Goal: Transaction & Acquisition: Purchase product/service

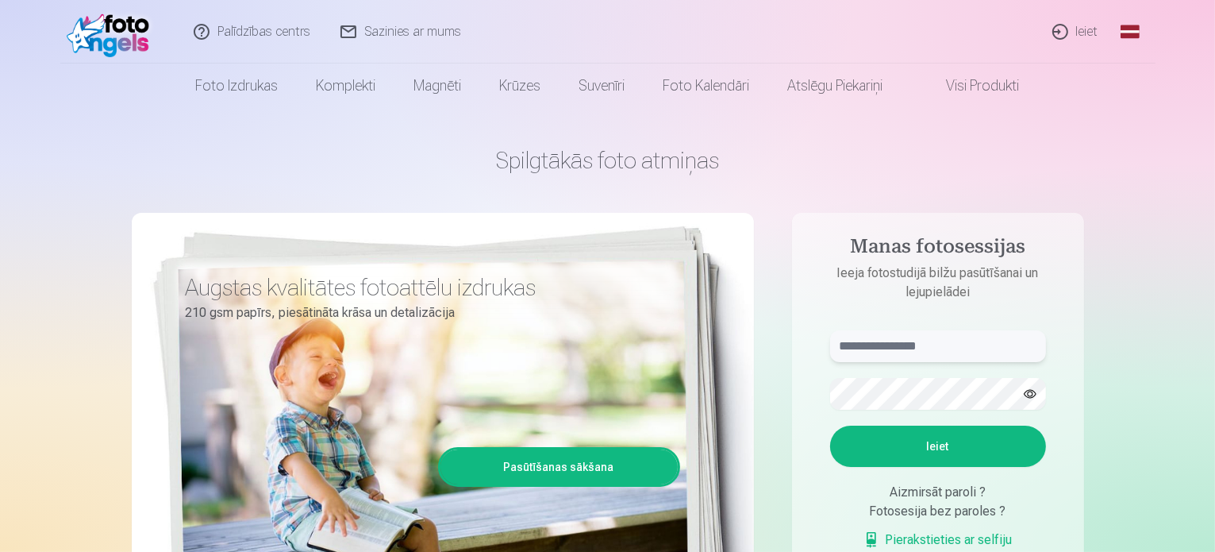
type input "**********"
click at [1094, 34] on link "Ieiet" at bounding box center [1076, 32] width 76 height 64
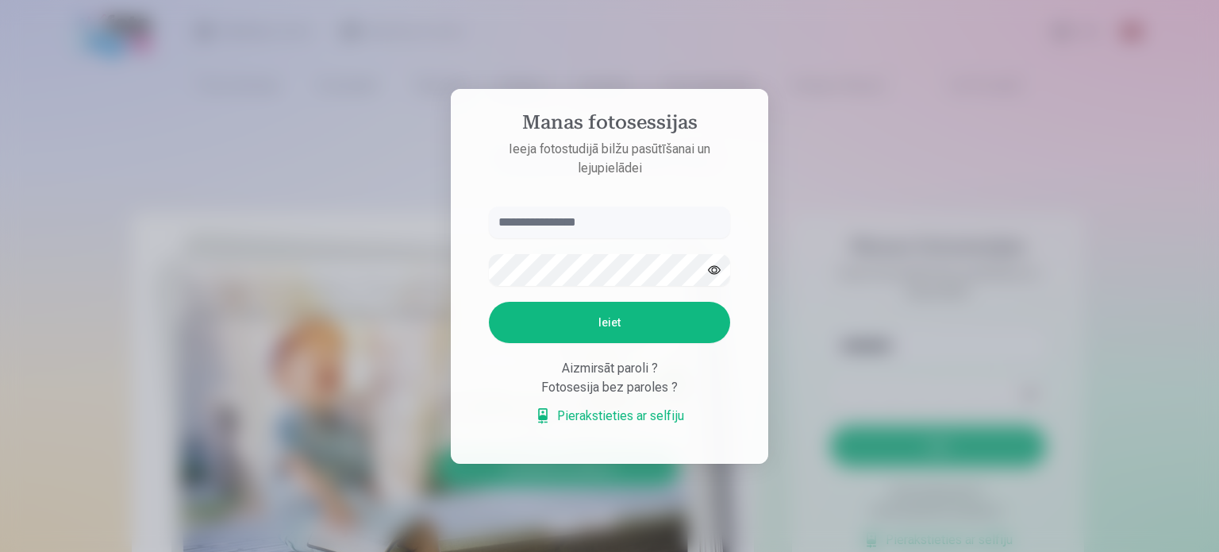
type input "**********"
click at [636, 310] on button "Ieiet" at bounding box center [609, 322] width 241 height 41
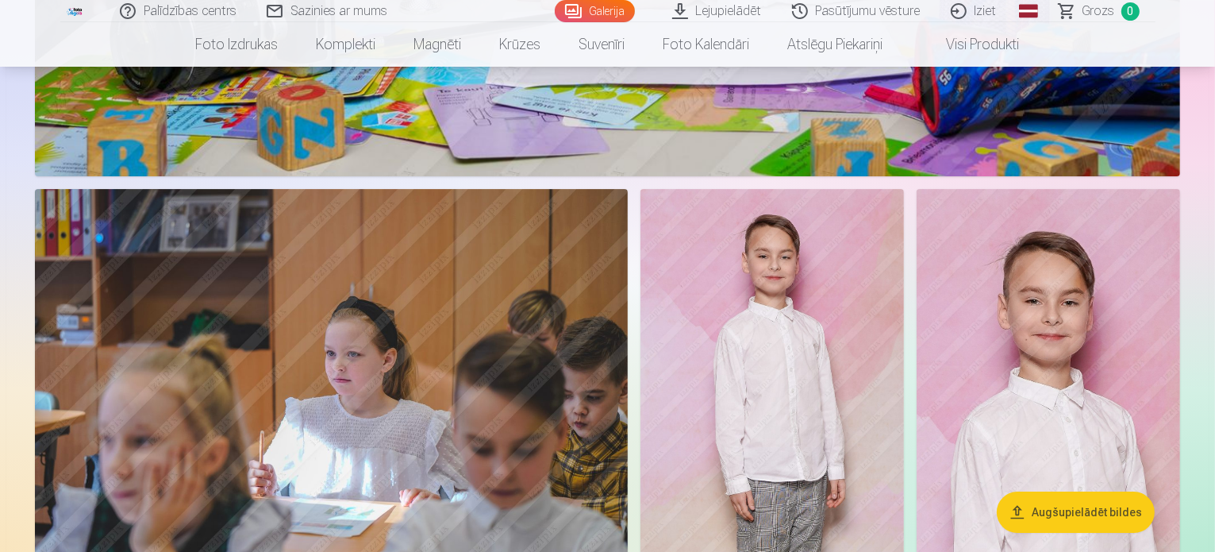
scroll to position [5398, 0]
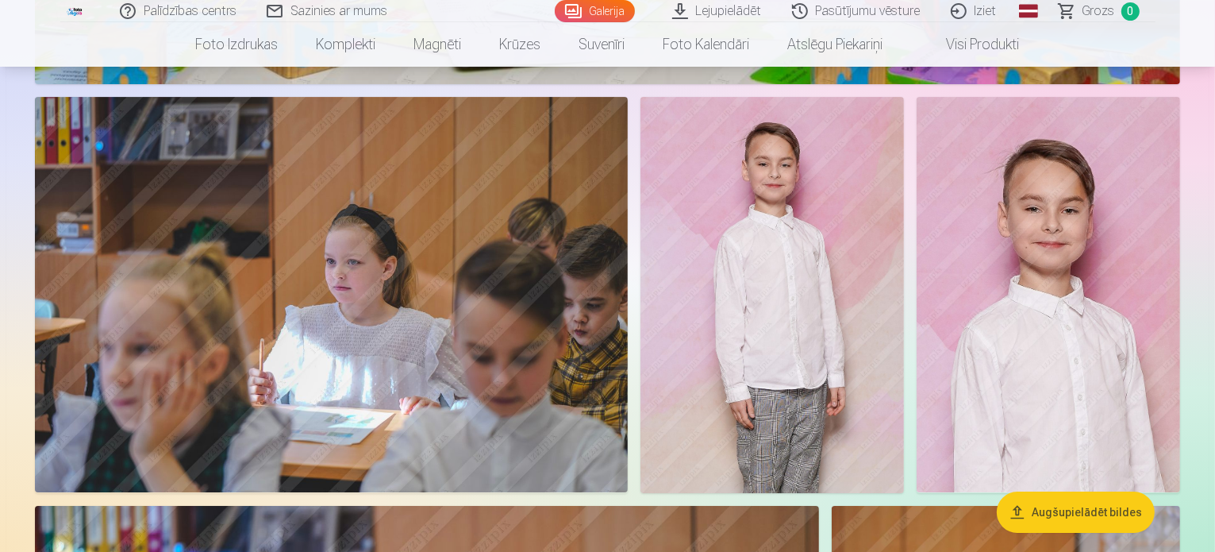
click at [1119, 519] on button "Augšupielādēt bildes" at bounding box center [1076, 511] width 158 height 41
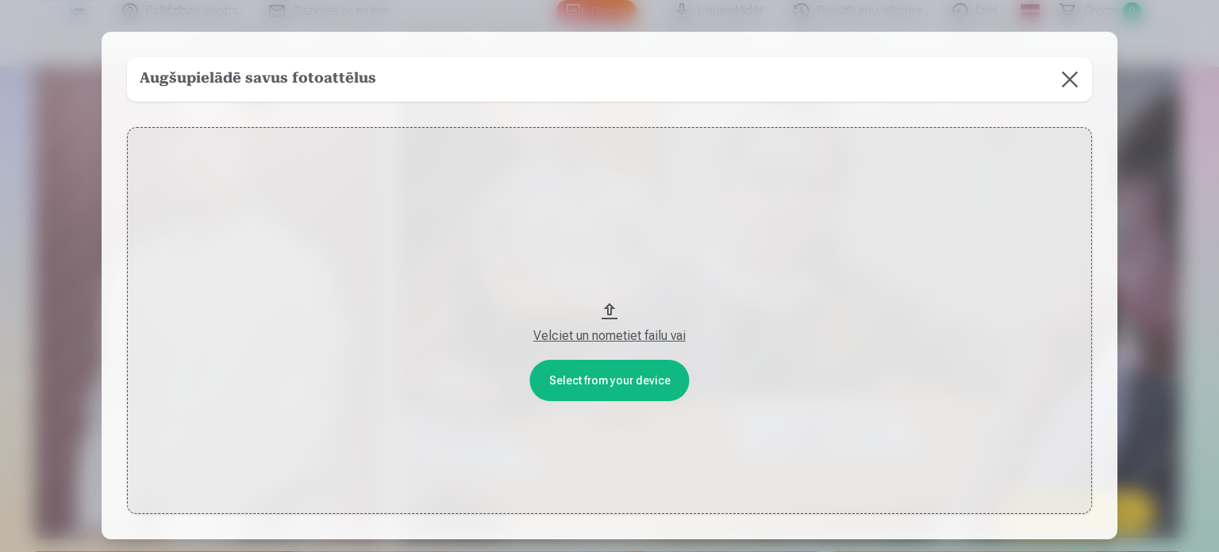
click at [617, 386] on button "Velciet un nometiet failu vai" at bounding box center [609, 320] width 965 height 387
click at [1070, 74] on button at bounding box center [1070, 79] width 44 height 44
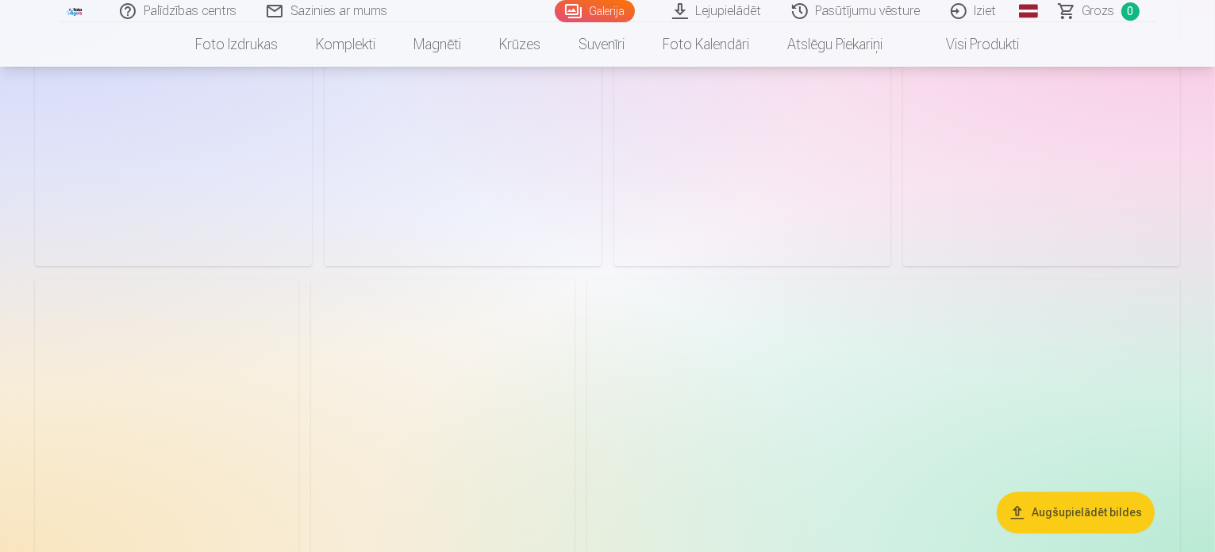
scroll to position [3826, 0]
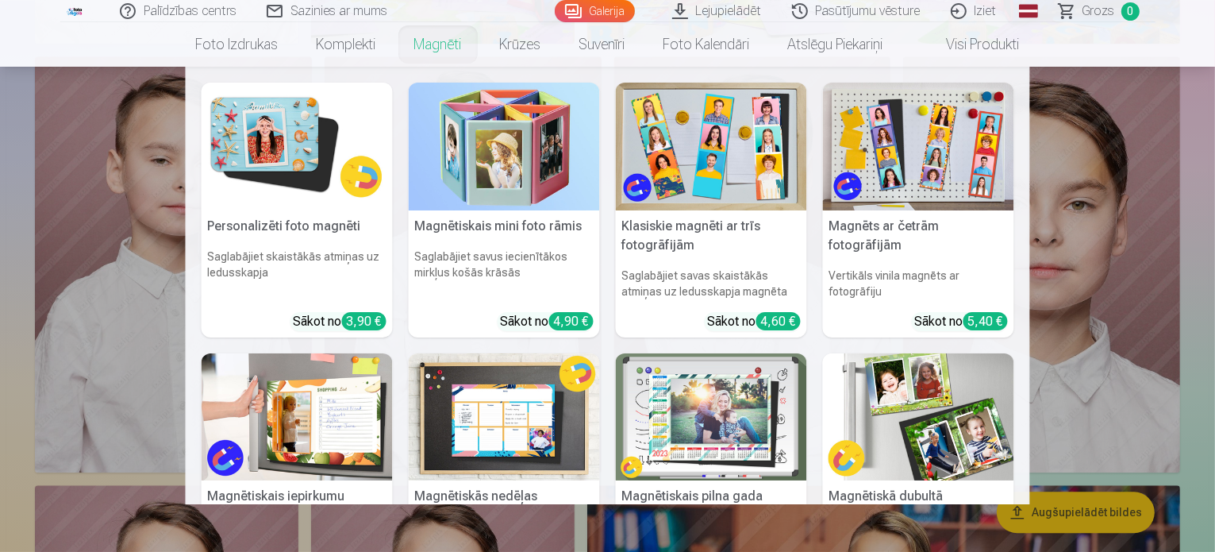
click at [450, 50] on link "Magnēti" at bounding box center [438, 44] width 86 height 44
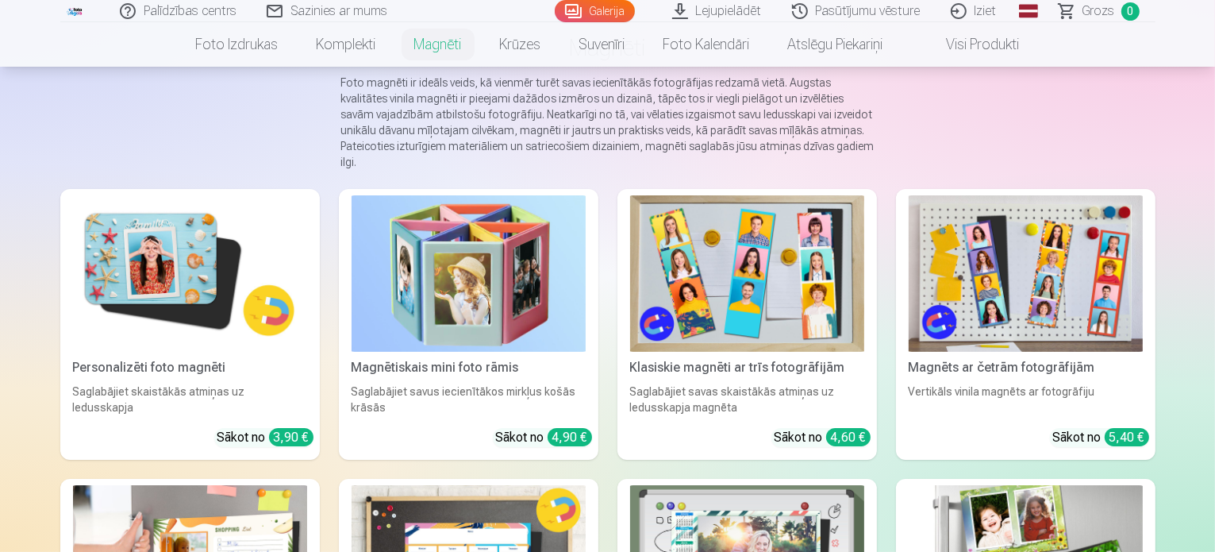
scroll to position [79, 0]
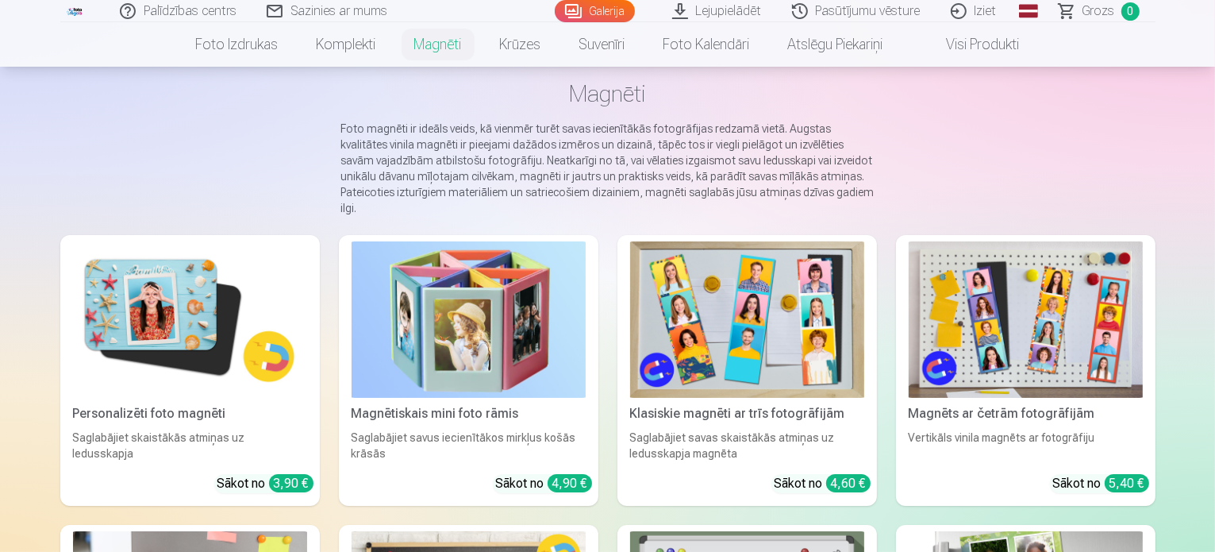
click at [813, 306] on img at bounding box center [747, 319] width 234 height 156
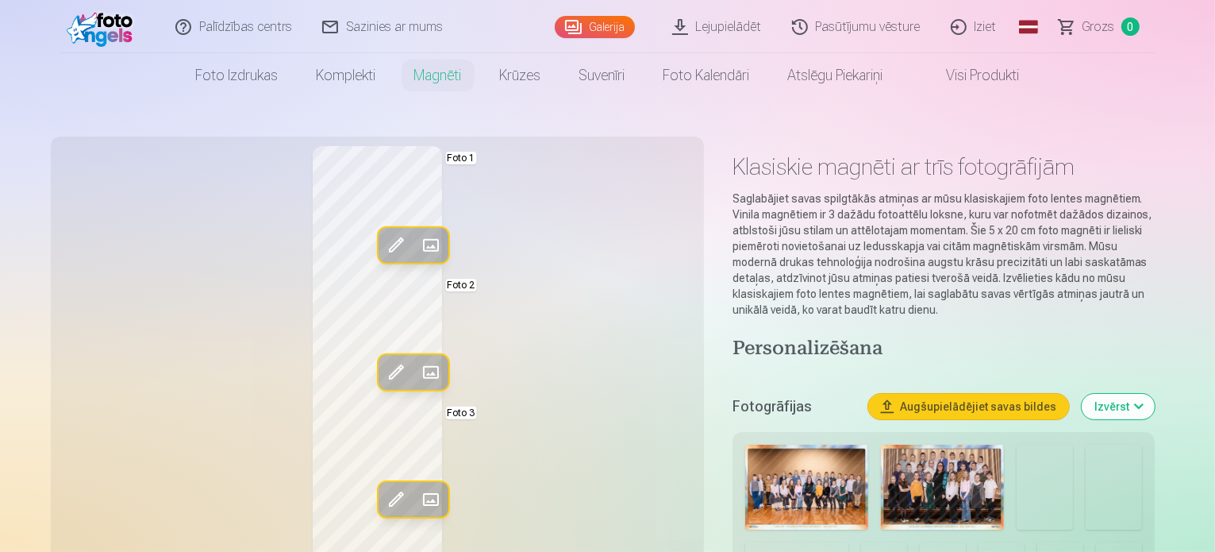
scroll to position [79, 0]
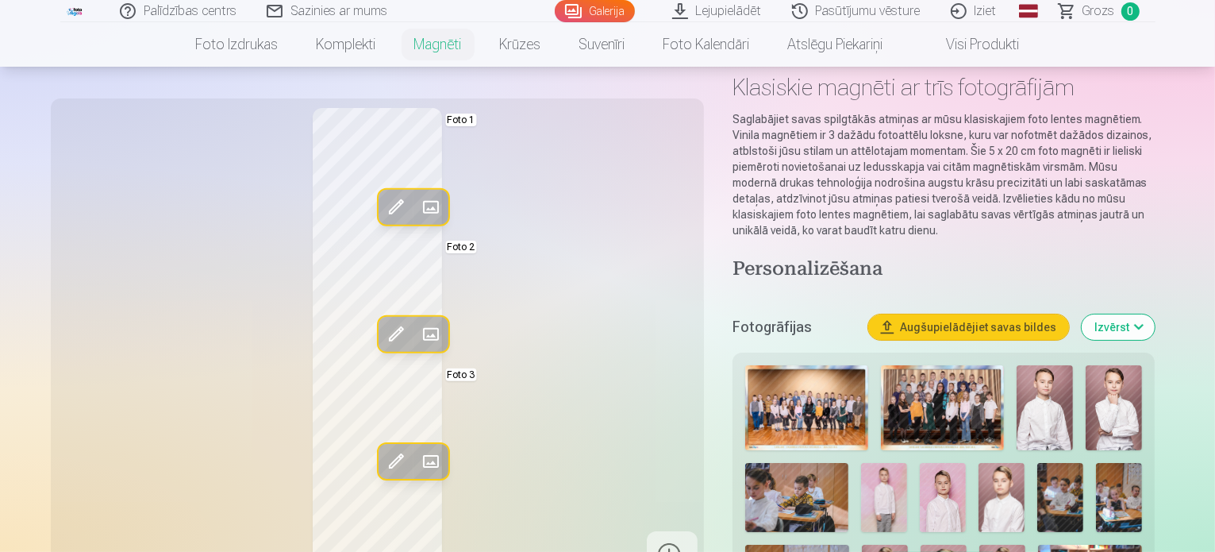
click at [418, 203] on span at bounding box center [430, 206] width 25 height 25
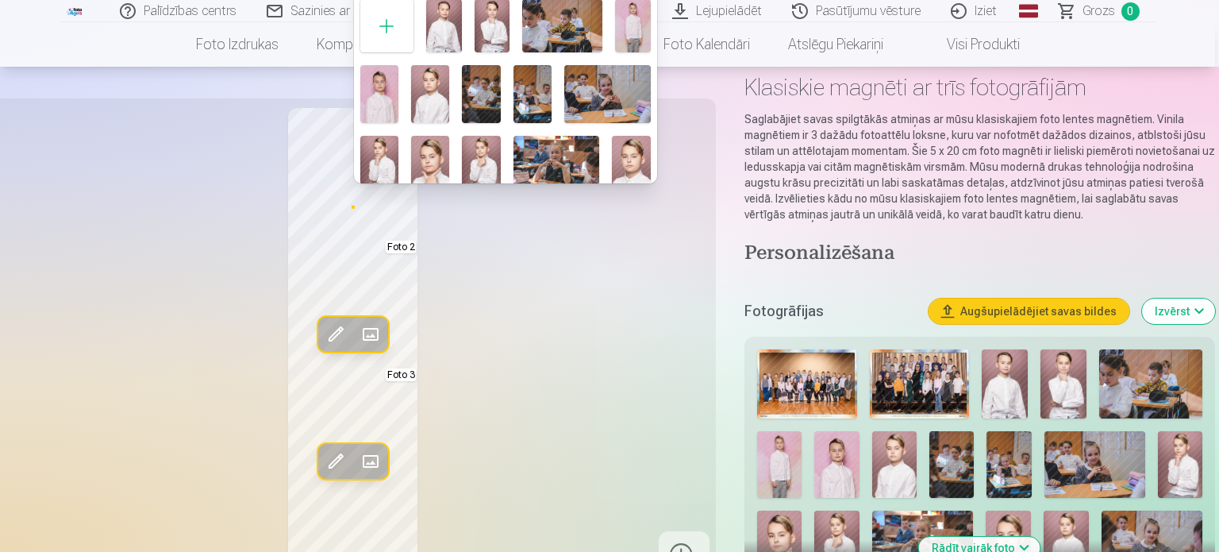
click at [490, 28] on img at bounding box center [493, 25] width 36 height 53
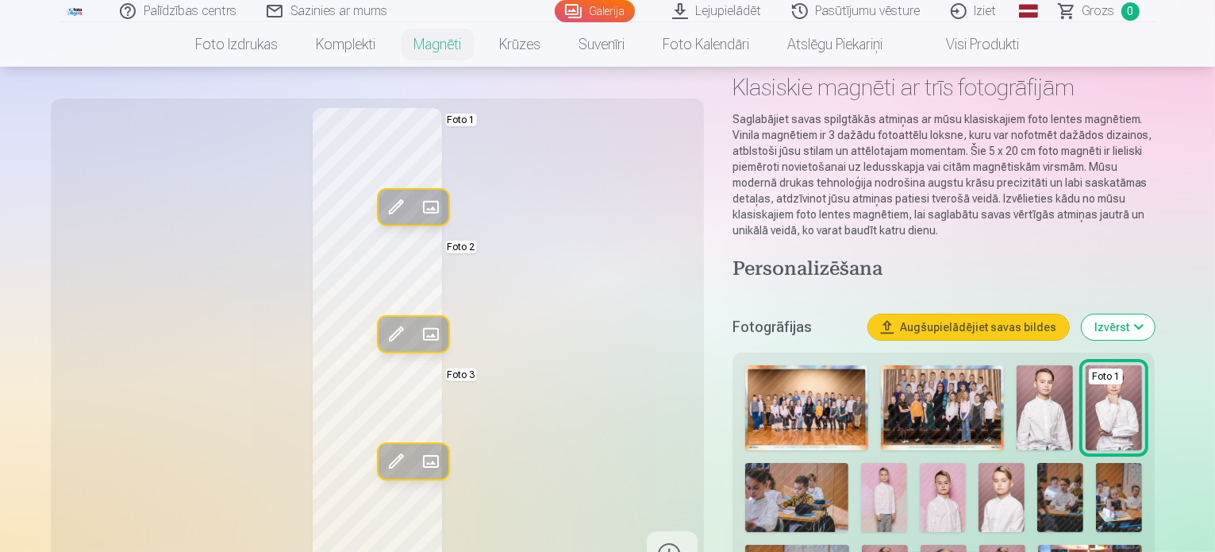
click at [418, 333] on span at bounding box center [430, 334] width 25 height 25
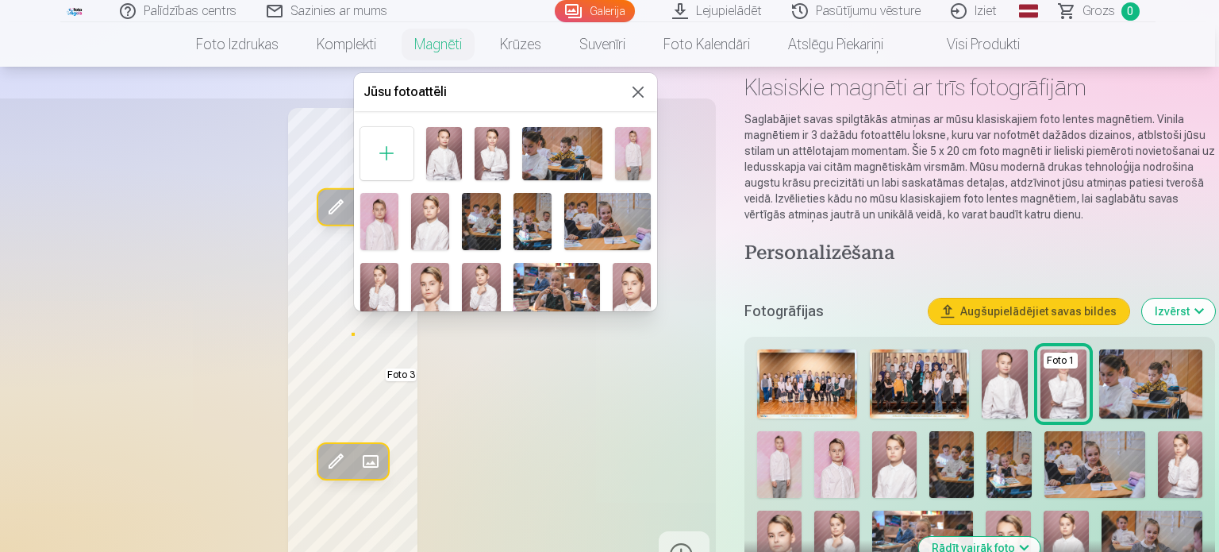
click at [440, 164] on img at bounding box center [444, 153] width 36 height 53
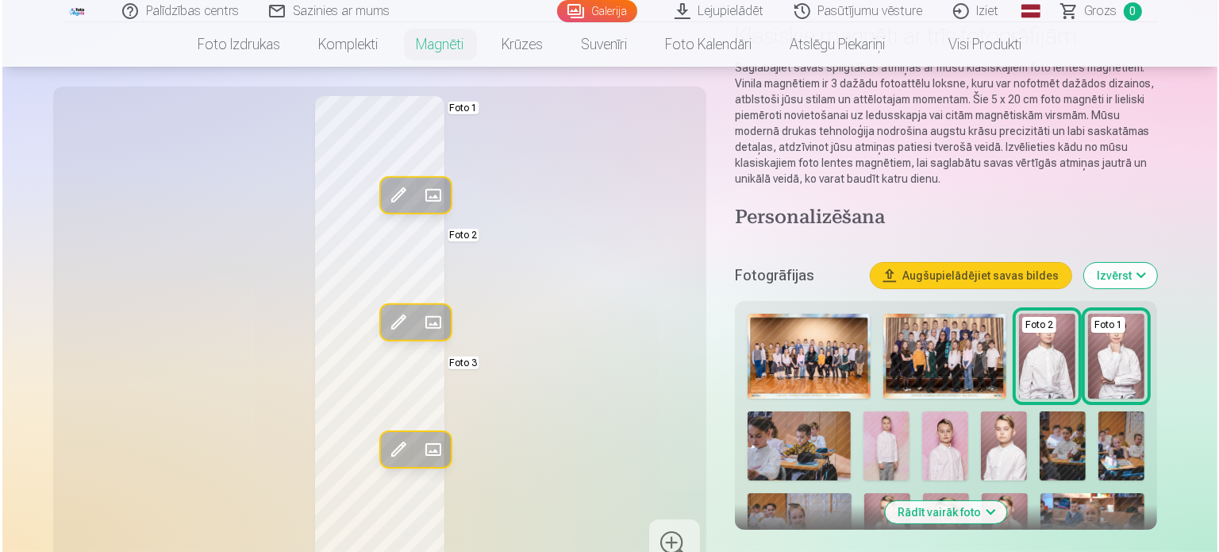
scroll to position [159, 0]
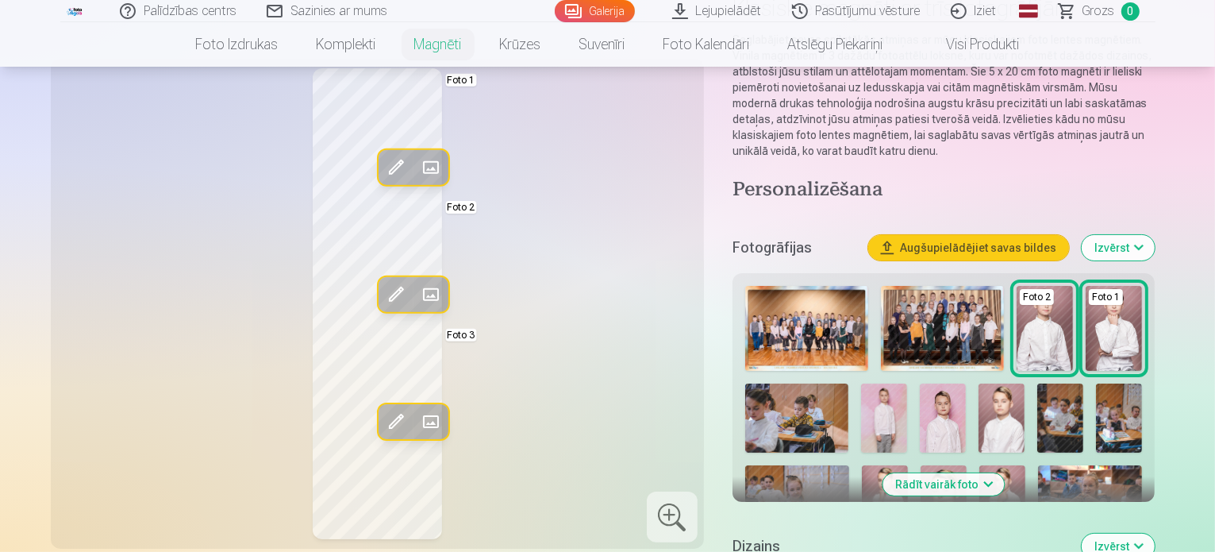
click at [418, 425] on span at bounding box center [430, 421] width 25 height 25
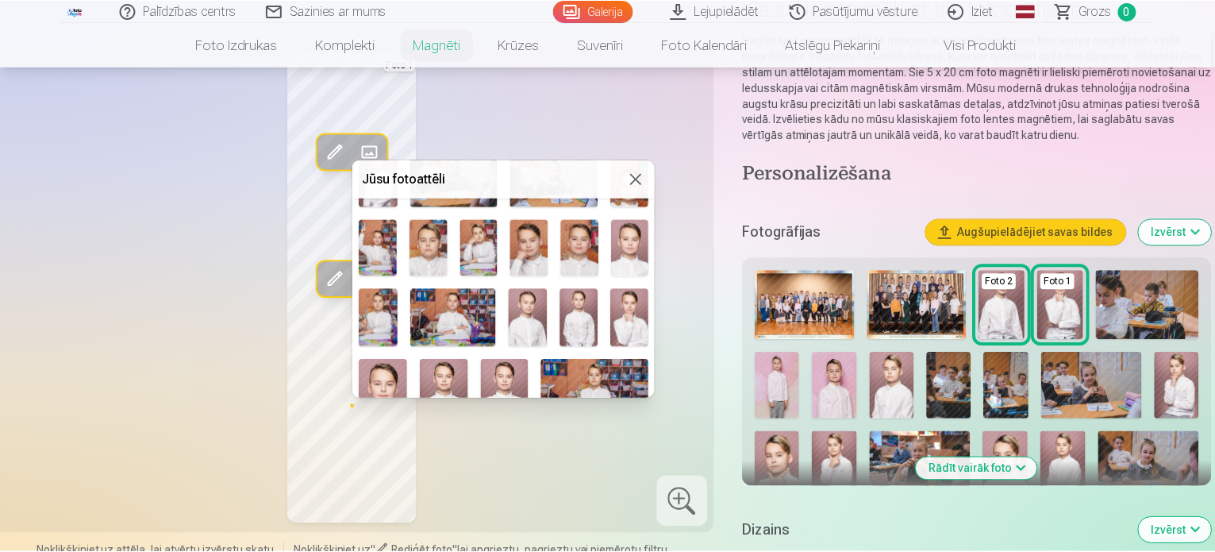
scroll to position [238, 0]
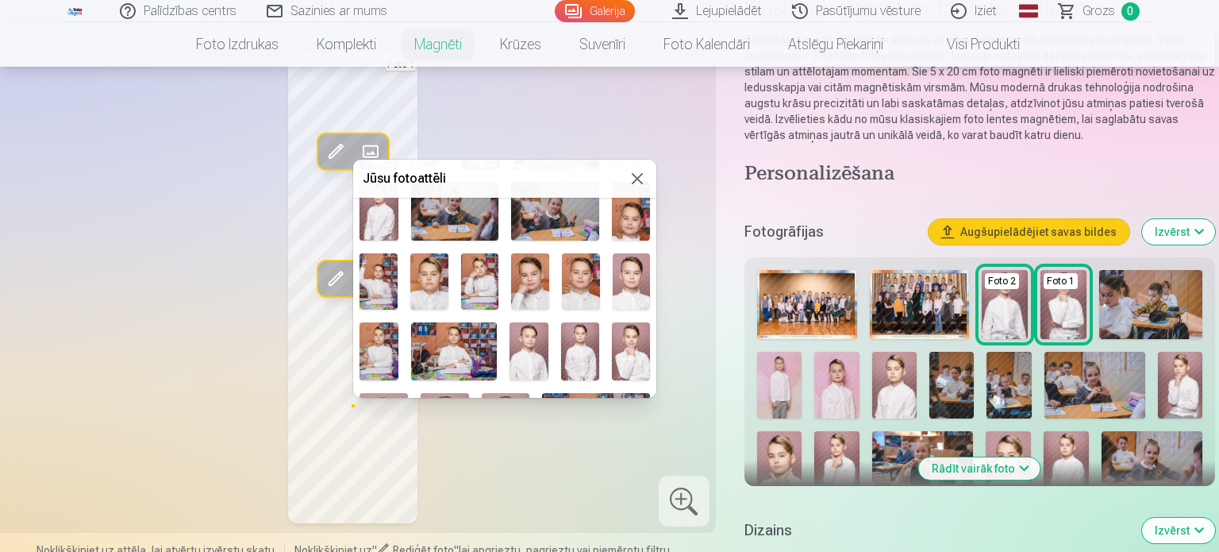
click at [529, 276] on img at bounding box center [530, 281] width 38 height 57
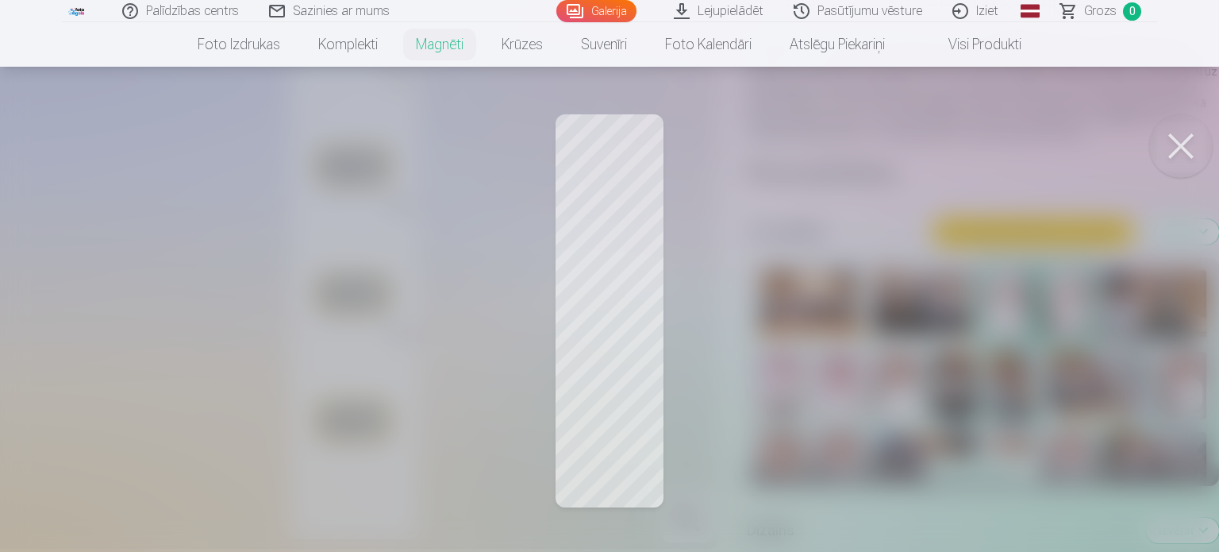
click at [389, 361] on div at bounding box center [609, 276] width 1219 height 552
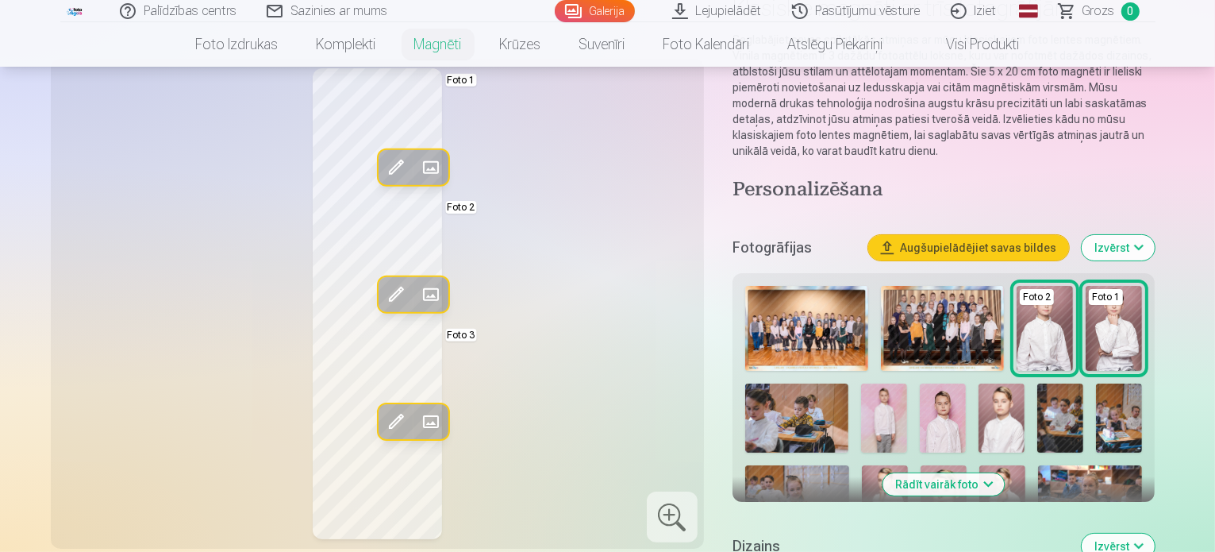
click at [383, 426] on span at bounding box center [395, 421] width 25 height 25
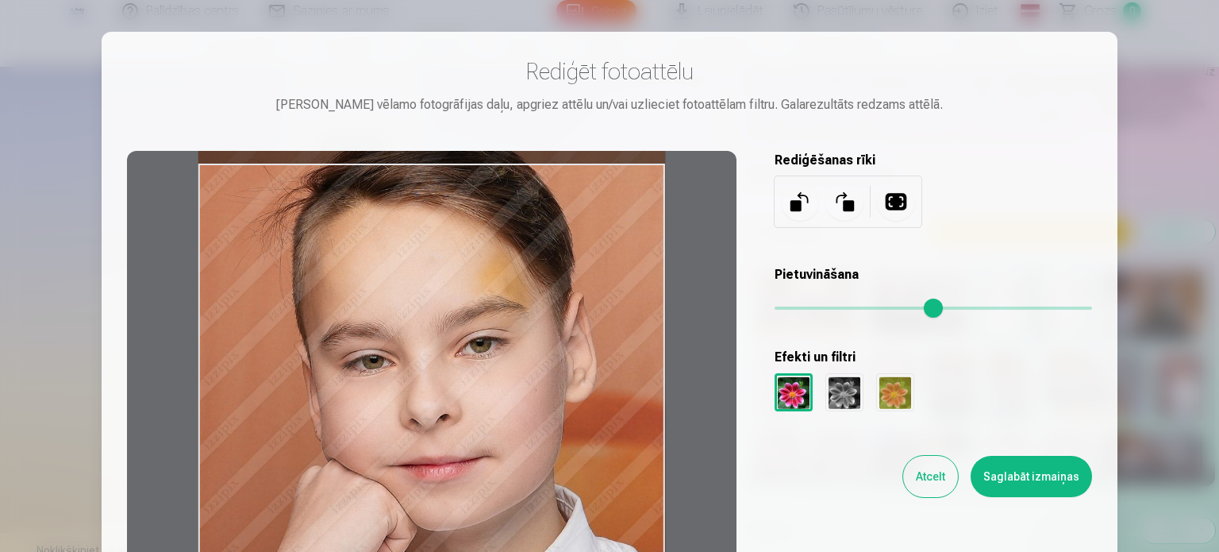
drag, startPoint x: 456, startPoint y: 450, endPoint x: 460, endPoint y: 385, distance: 65.2
click at [460, 385] on div at bounding box center [432, 402] width 610 height 502
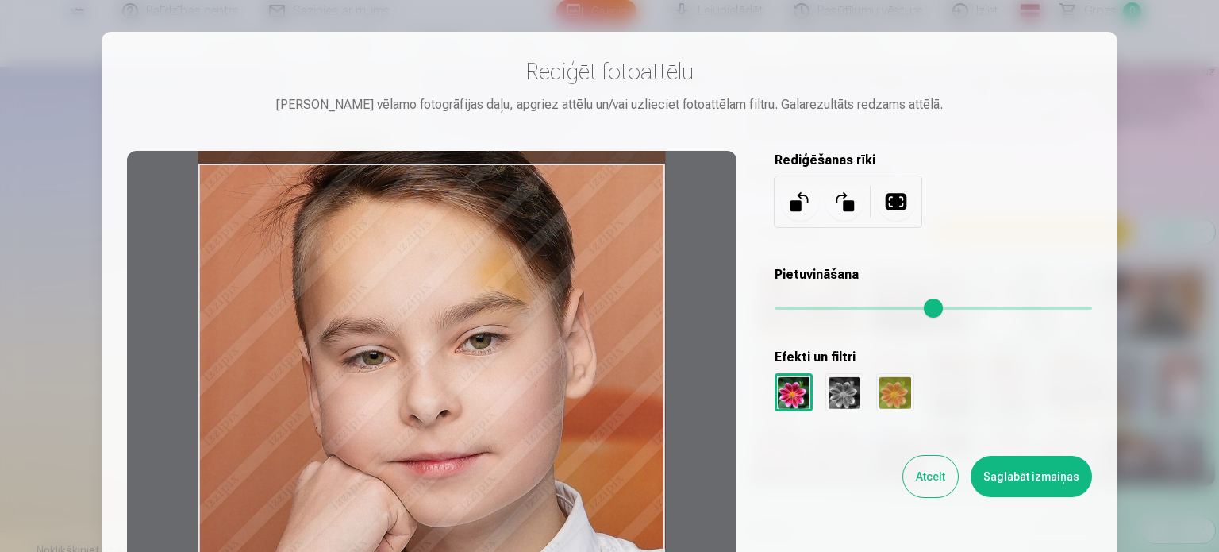
click at [1057, 472] on button "Saglabāt izmaiņas" at bounding box center [1031, 476] width 121 height 41
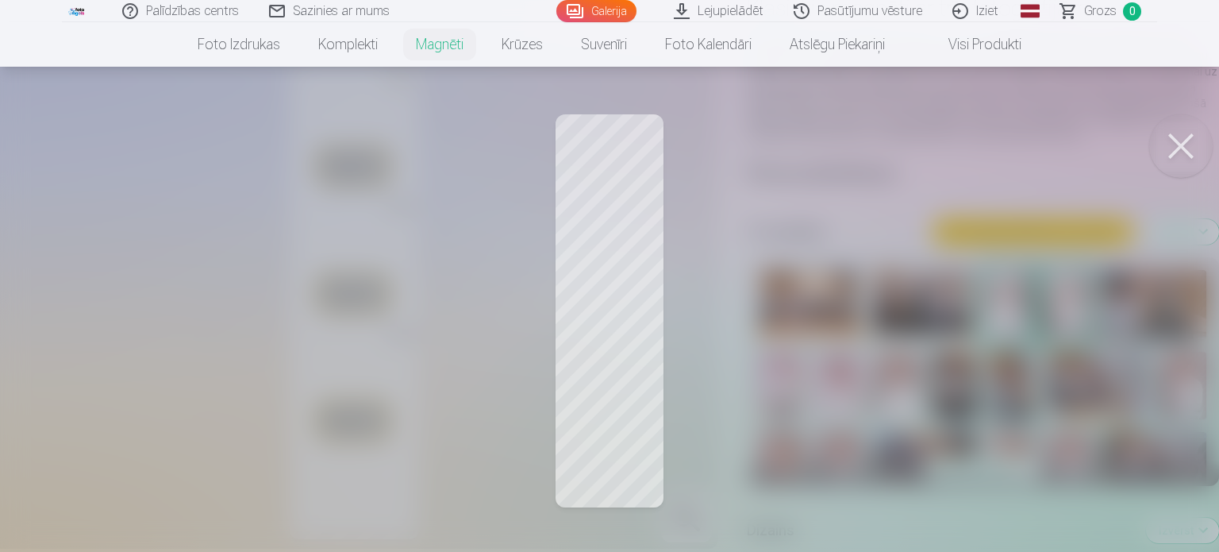
click at [1183, 133] on button at bounding box center [1182, 146] width 64 height 64
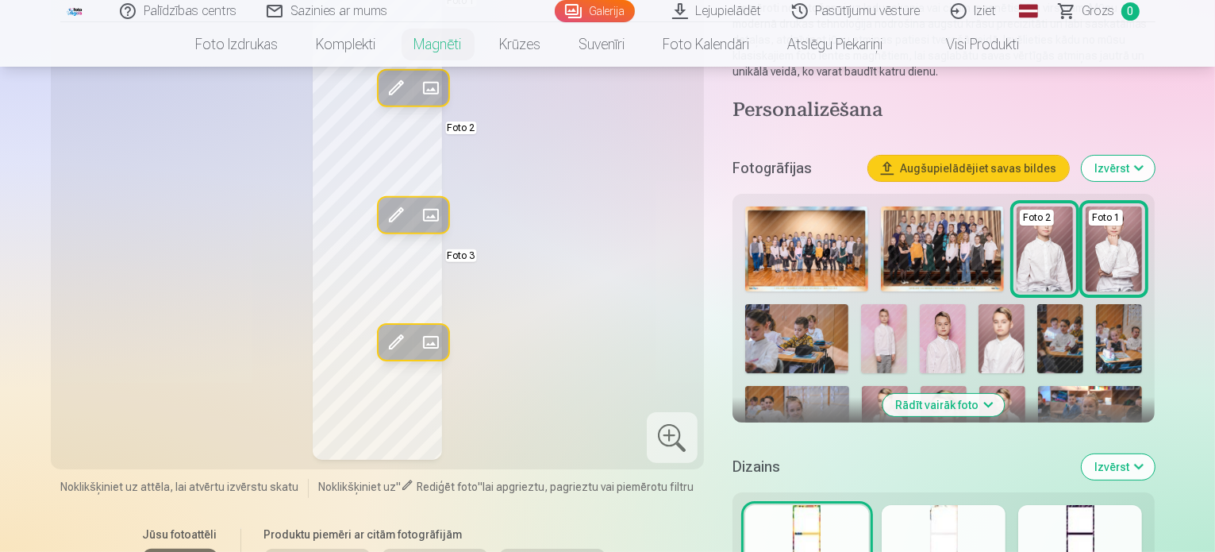
scroll to position [159, 0]
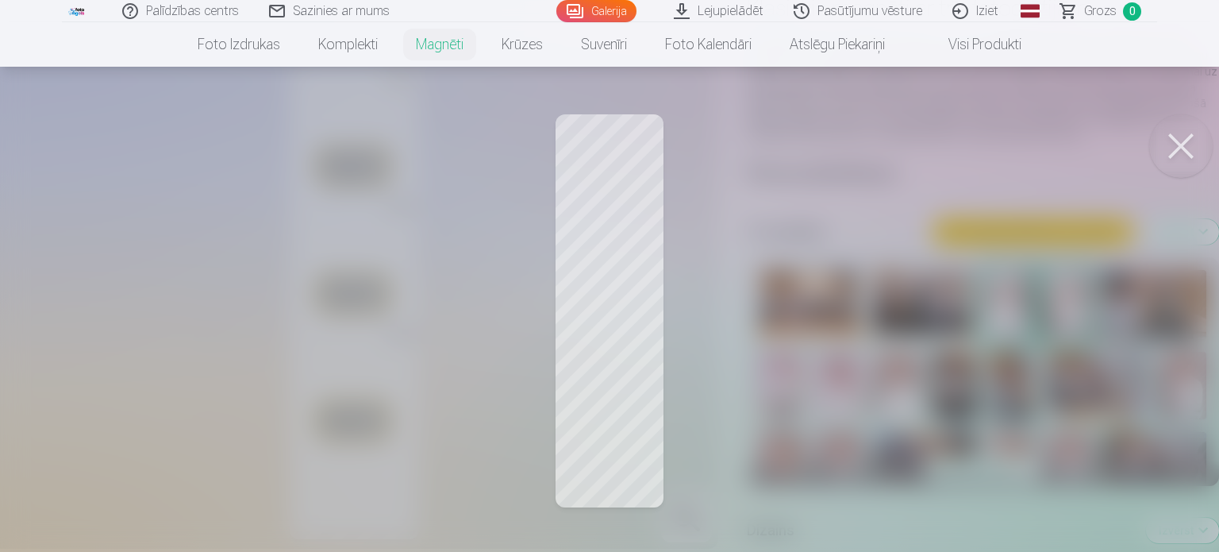
click at [1201, 156] on button at bounding box center [1182, 146] width 64 height 64
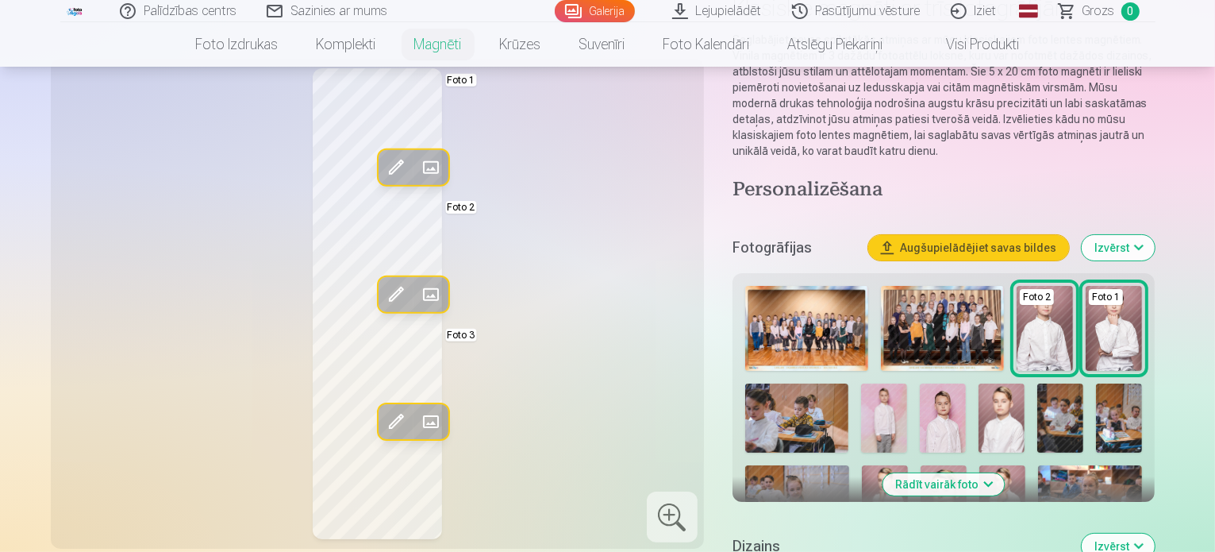
scroll to position [397, 0]
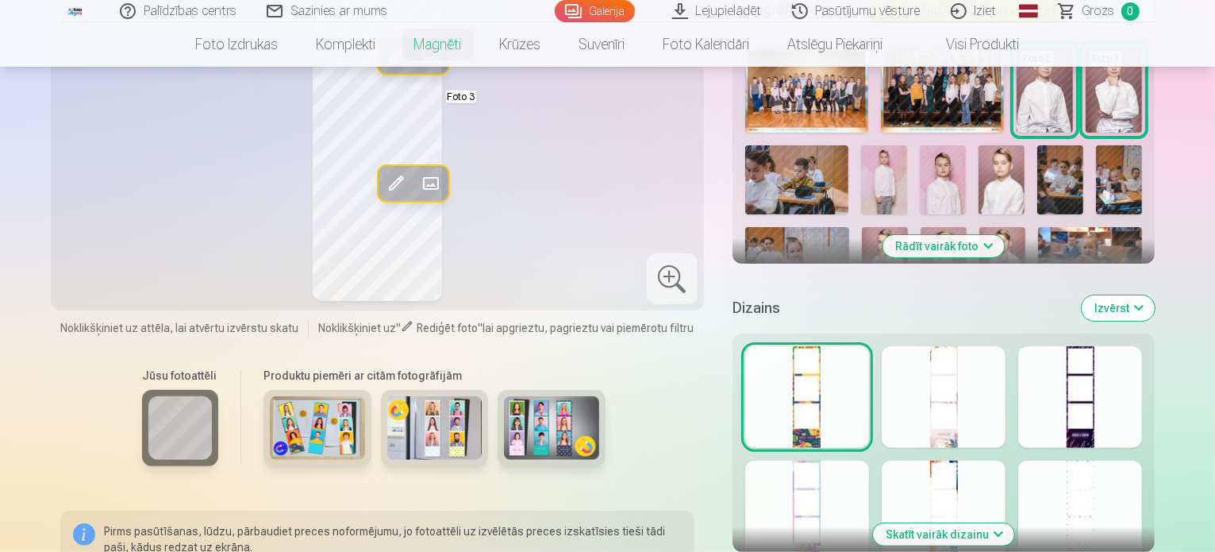
click at [1142, 381] on div at bounding box center [1081, 397] width 124 height 102
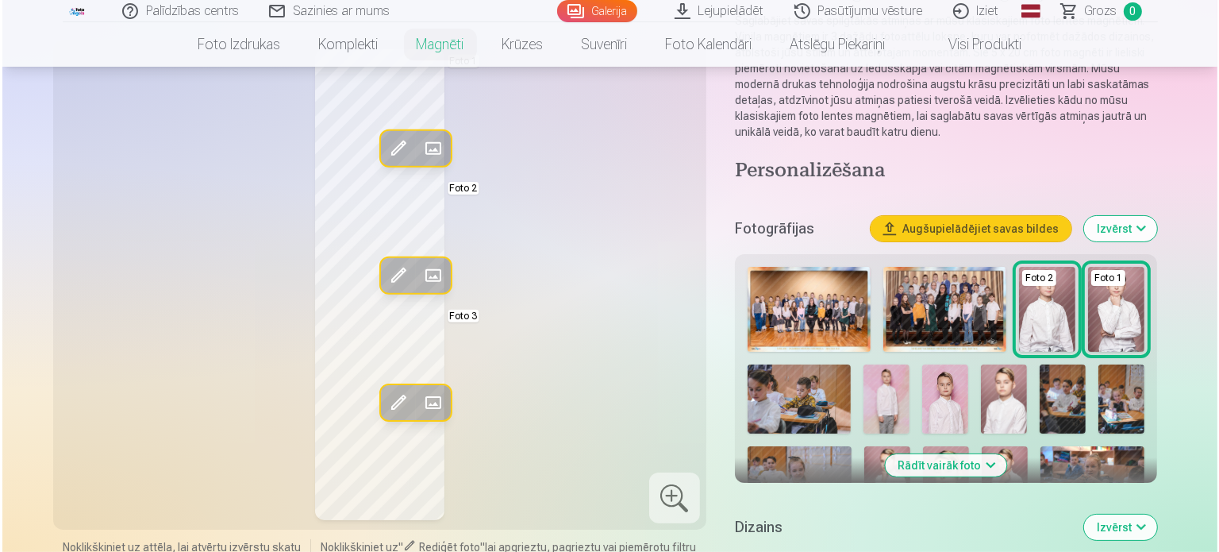
scroll to position [238, 0]
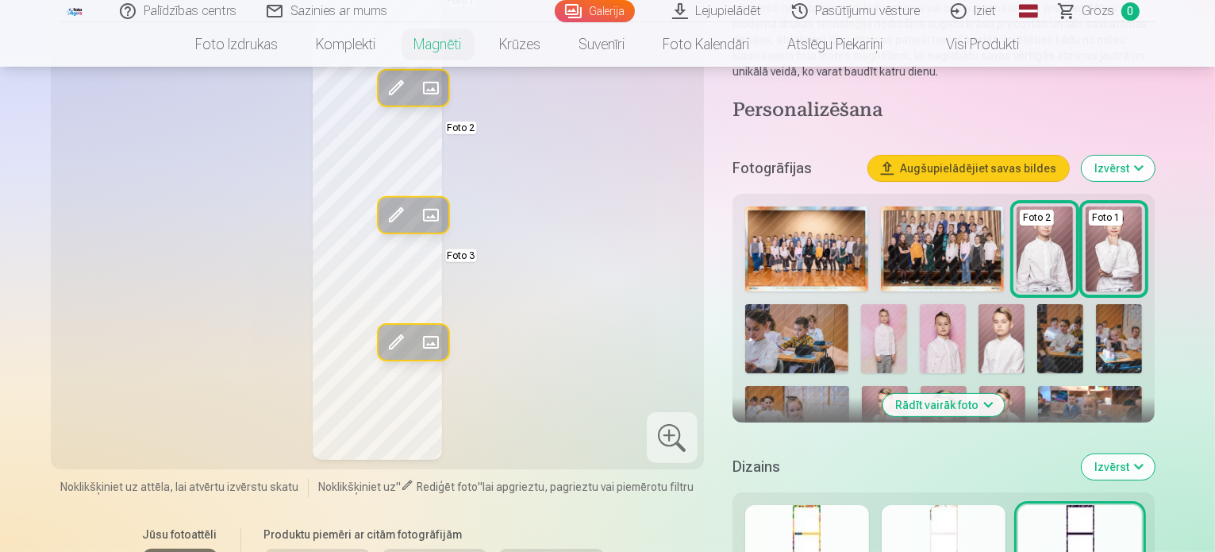
click at [418, 344] on span at bounding box center [430, 341] width 25 height 25
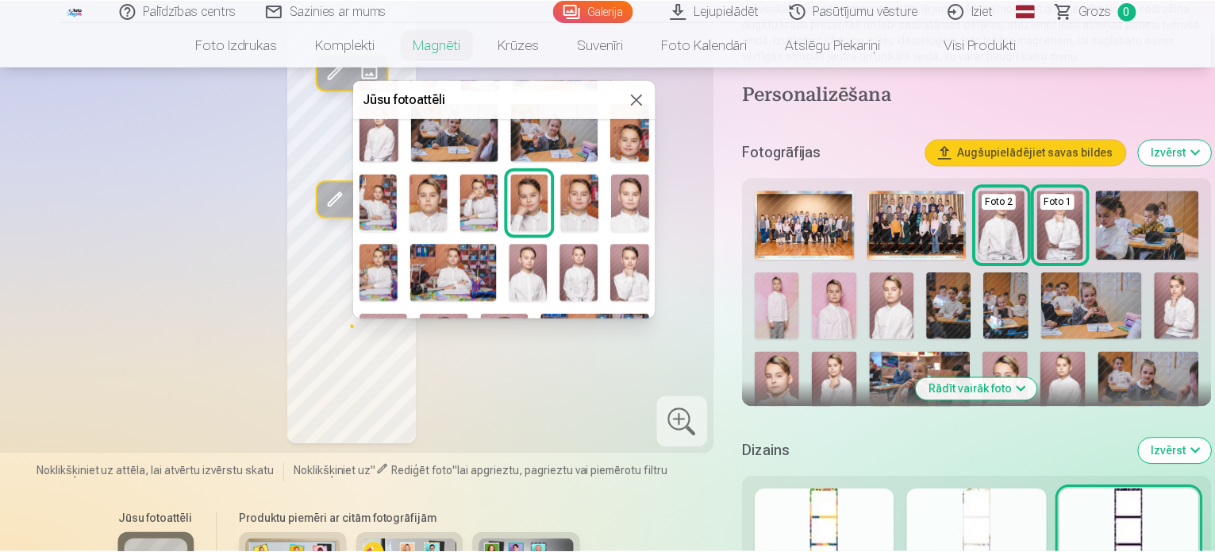
scroll to position [318, 0]
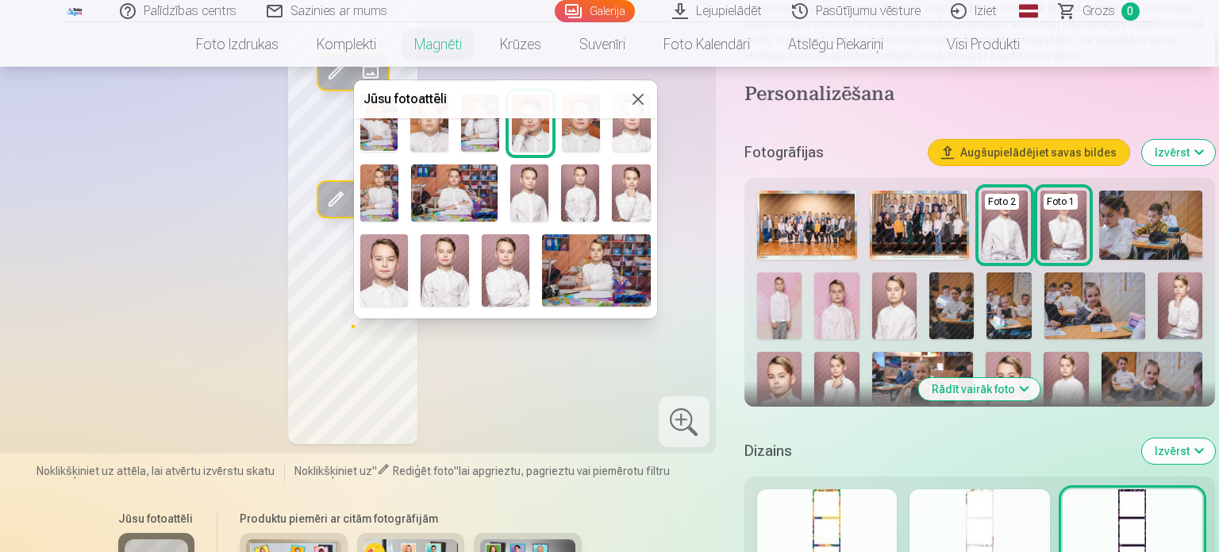
click at [455, 174] on img at bounding box center [454, 192] width 87 height 57
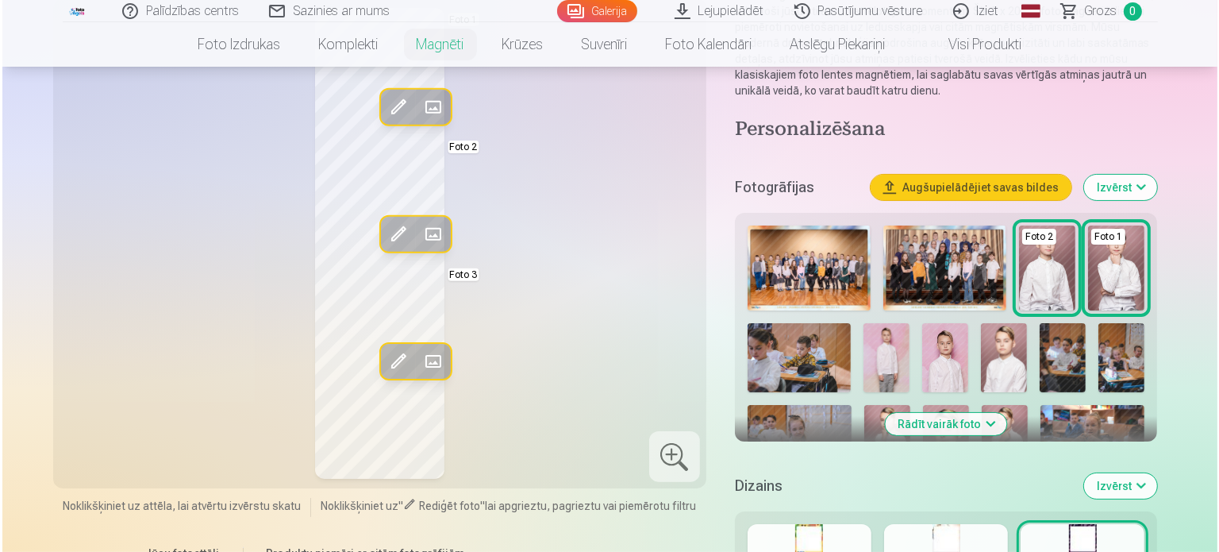
scroll to position [159, 0]
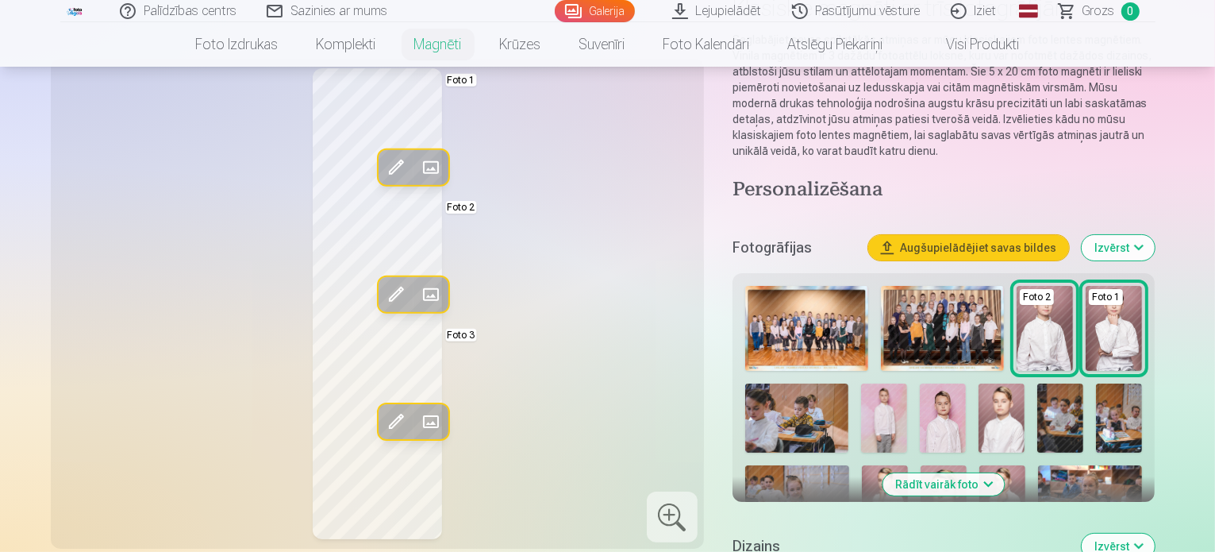
click at [418, 288] on span at bounding box center [430, 294] width 25 height 25
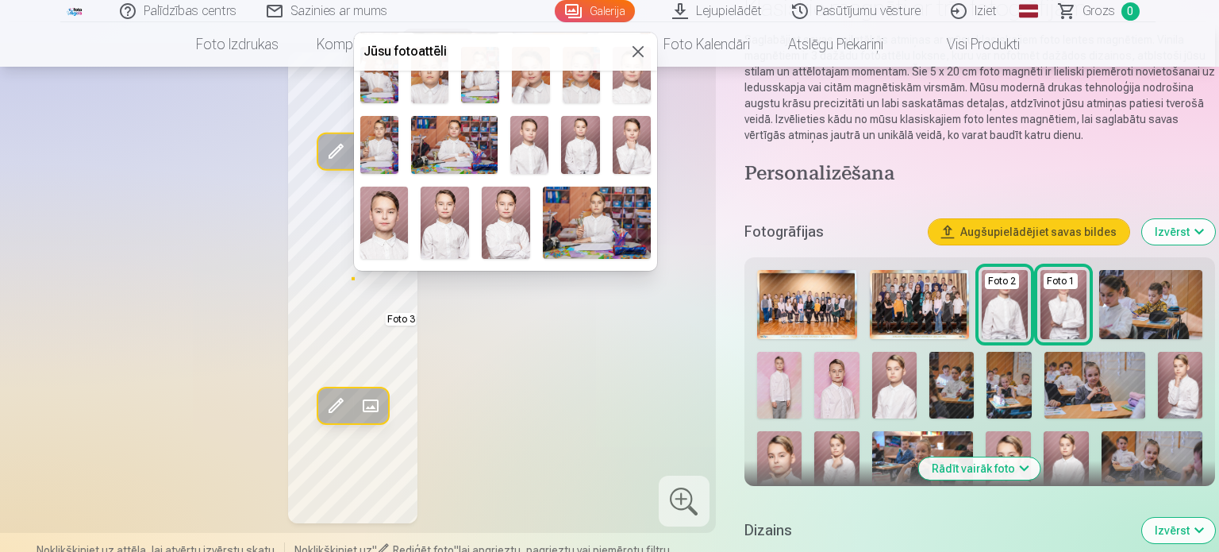
scroll to position [397, 0]
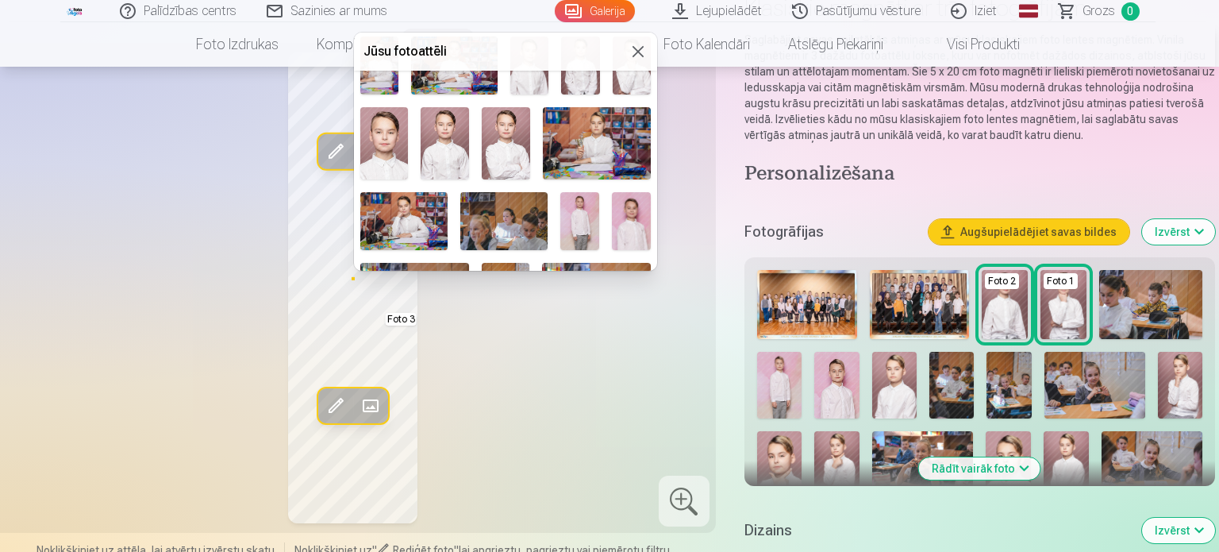
click at [612, 220] on img at bounding box center [631, 221] width 39 height 58
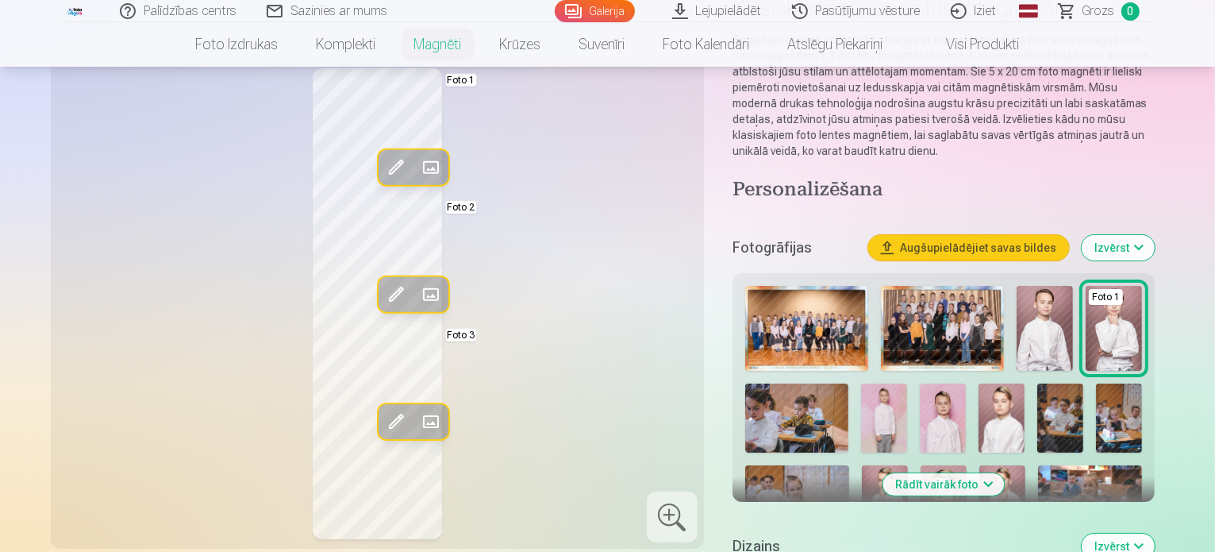
click at [418, 298] on span at bounding box center [430, 294] width 25 height 25
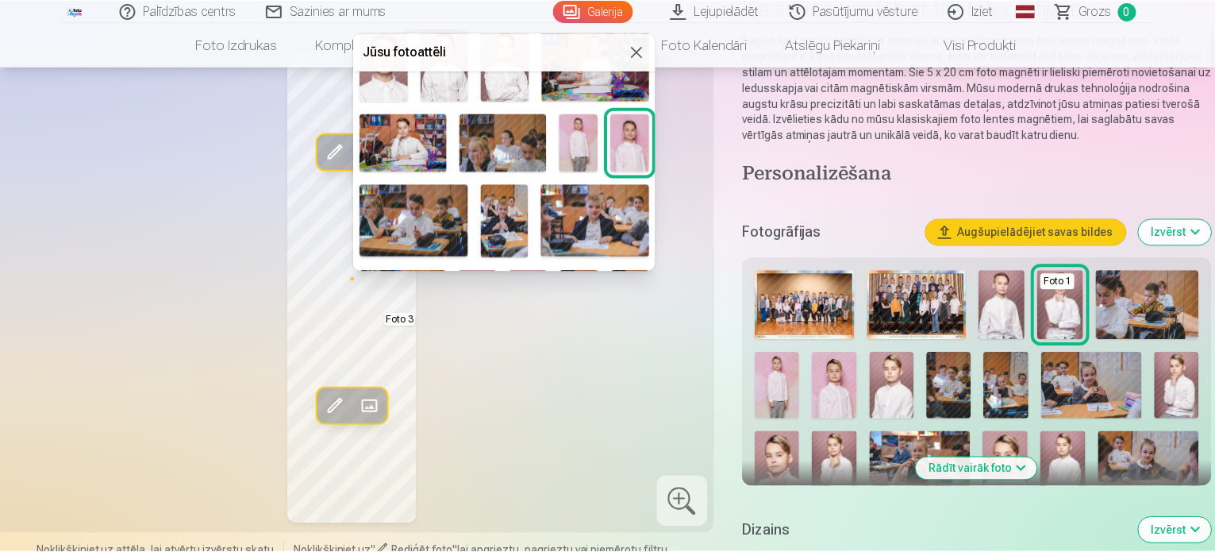
scroll to position [476, 0]
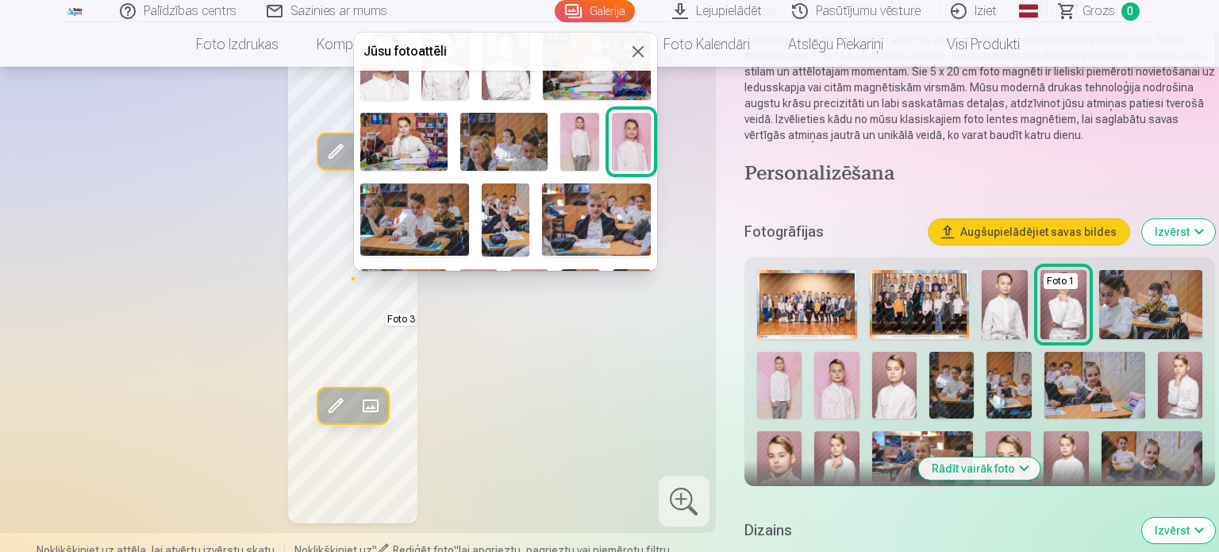
click at [438, 217] on img at bounding box center [414, 219] width 109 height 72
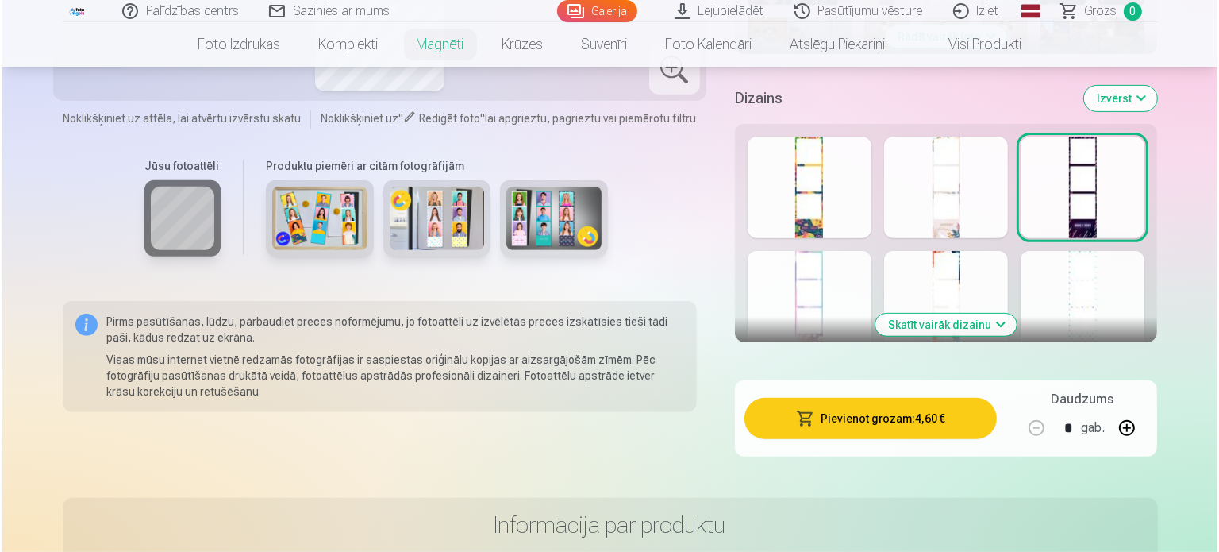
scroll to position [635, 0]
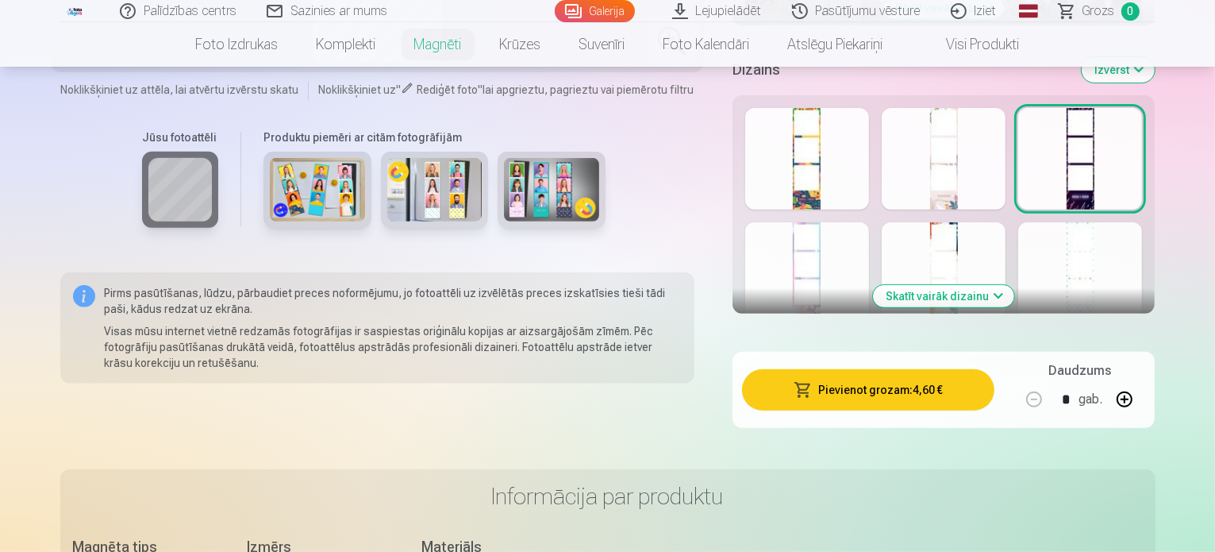
click at [921, 374] on button "Pievienot grozam : 4,60 €" at bounding box center [868, 389] width 253 height 41
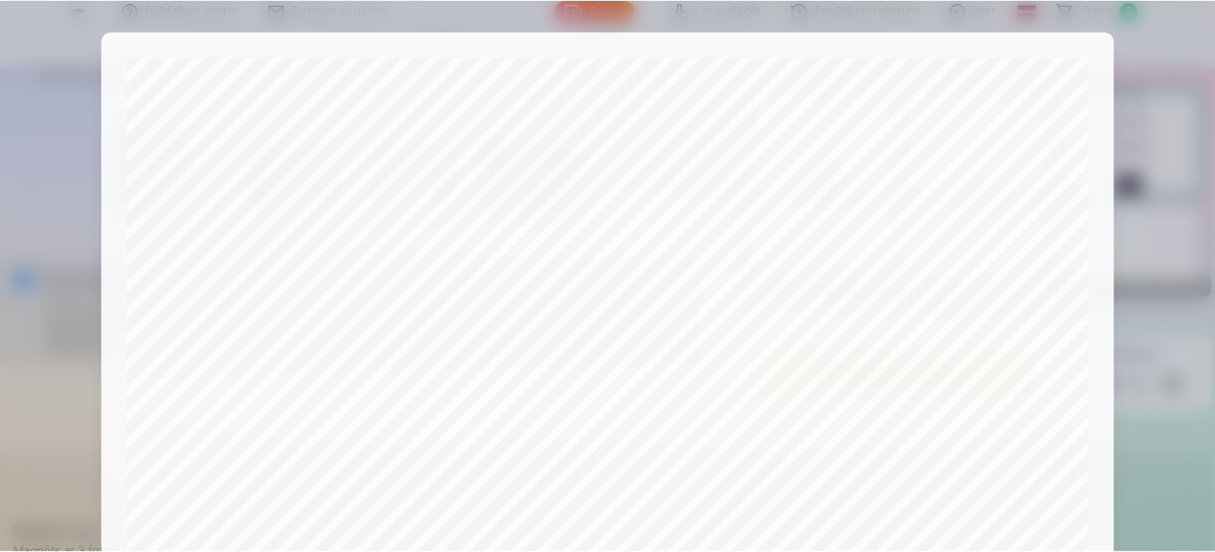
scroll to position [556, 0]
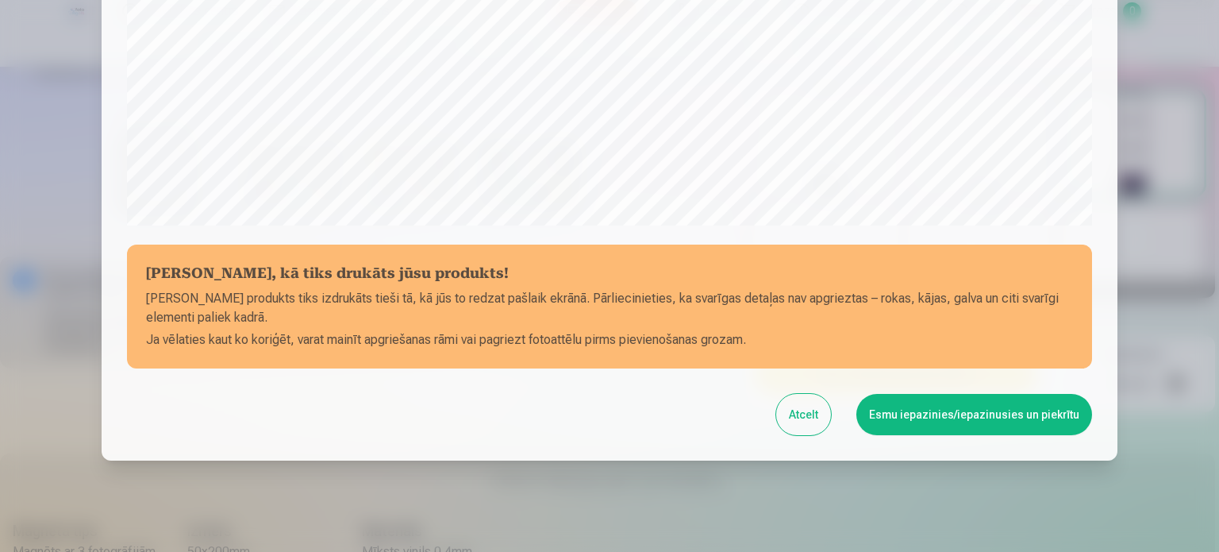
click at [1033, 425] on button "Esmu iepazinies/iepazinusies un piekrītu" at bounding box center [975, 414] width 236 height 41
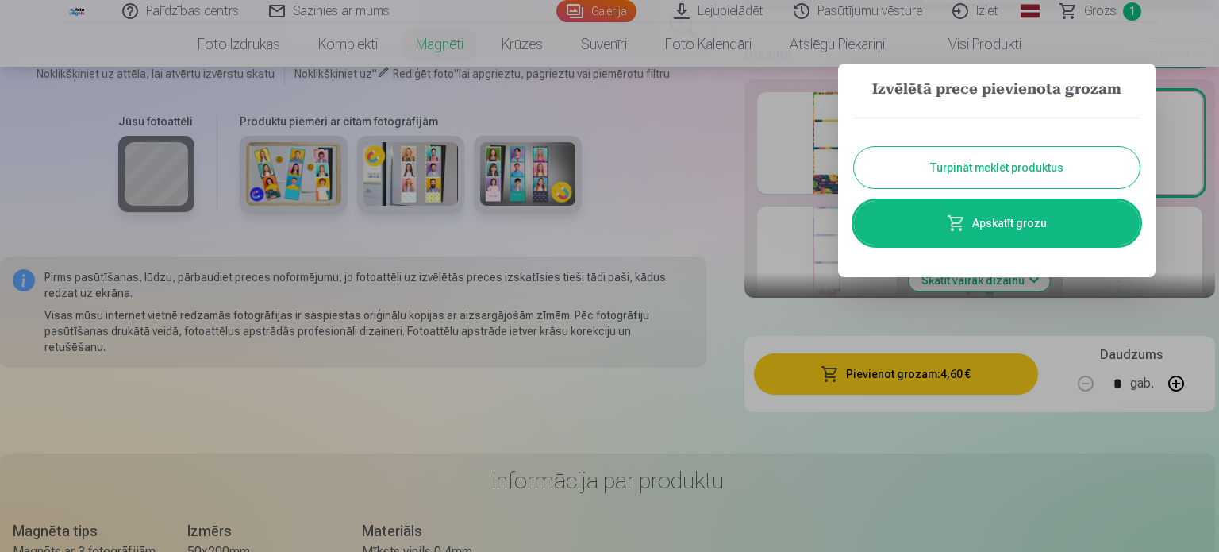
click at [1066, 168] on button "Turpināt meklēt produktus" at bounding box center [997, 167] width 286 height 41
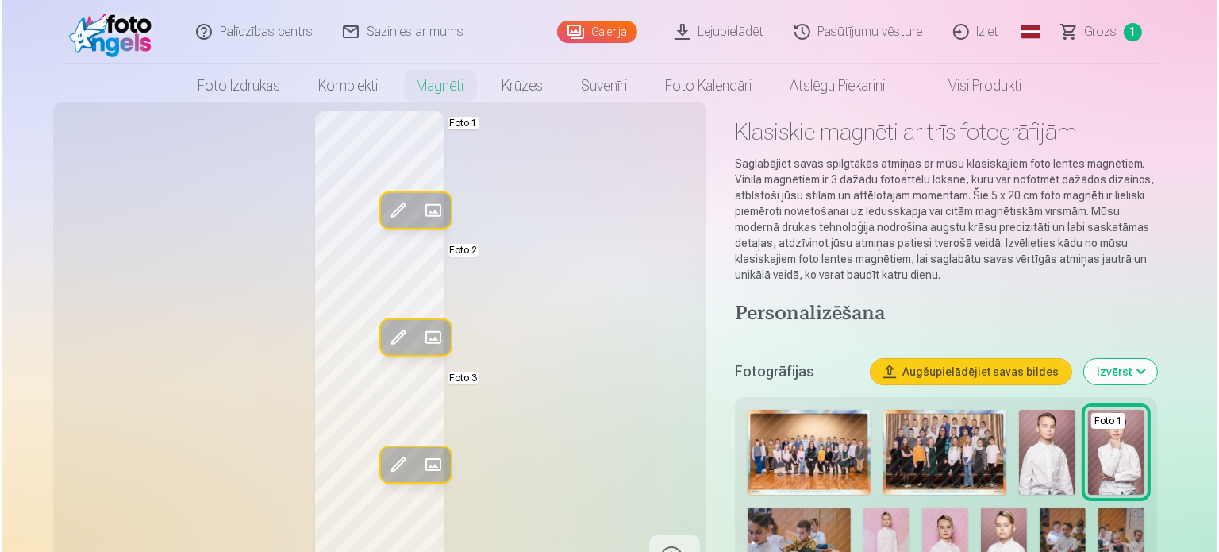
scroll to position [0, 0]
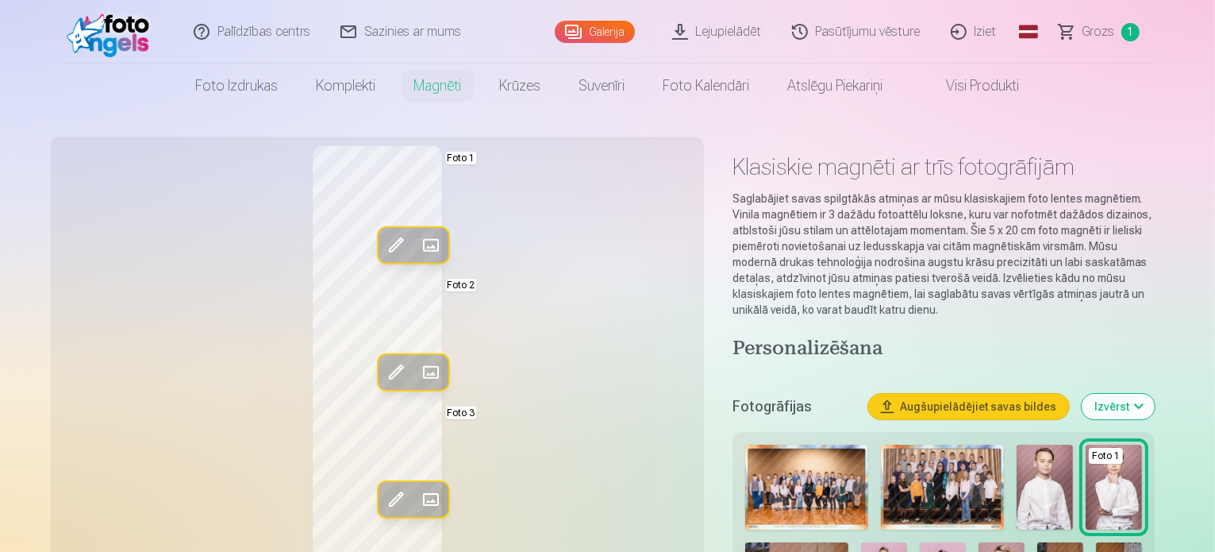
click at [418, 248] on span at bounding box center [430, 245] width 25 height 25
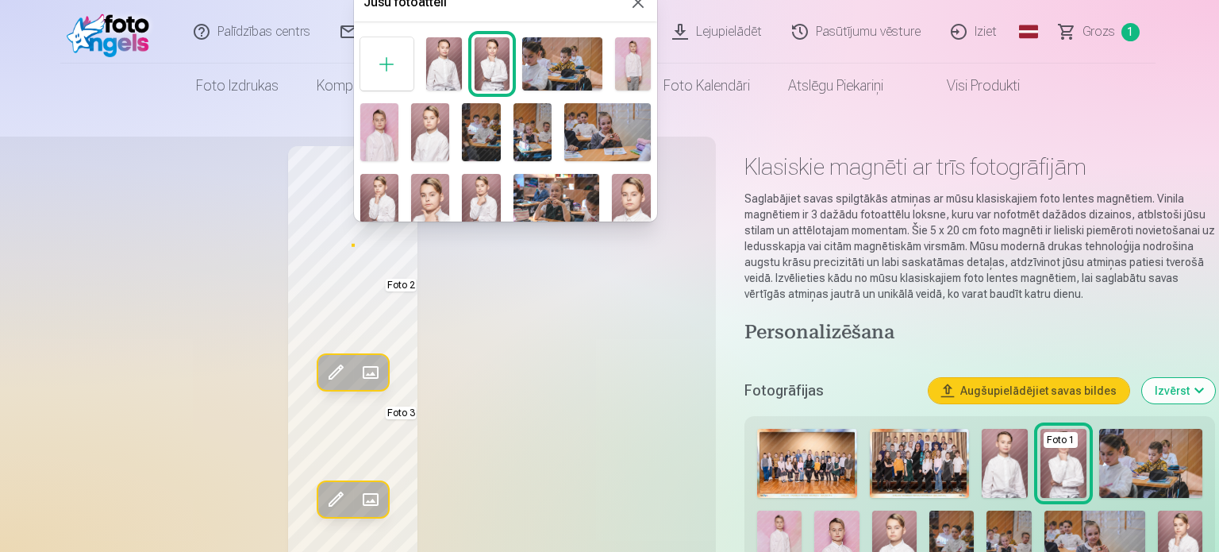
click at [383, 192] on img at bounding box center [379, 202] width 38 height 57
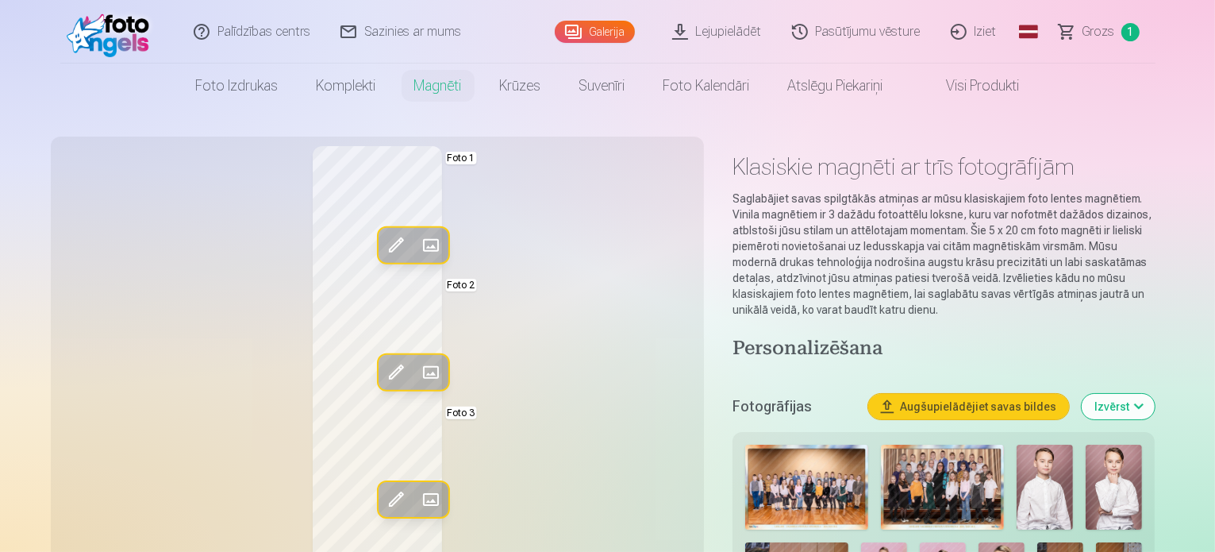
click at [418, 368] on span at bounding box center [430, 372] width 25 height 25
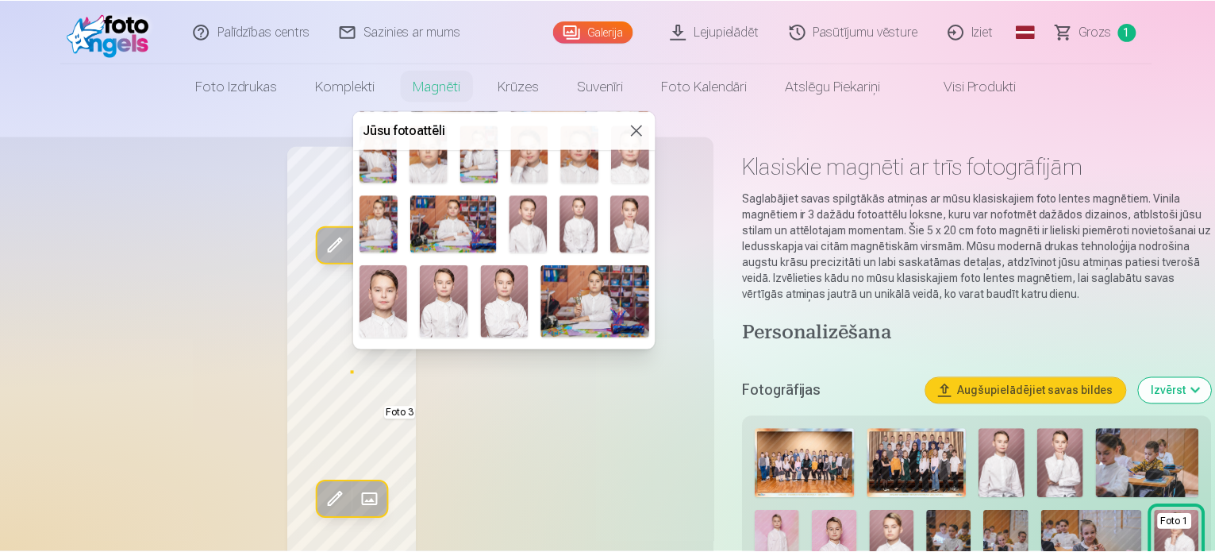
scroll to position [318, 0]
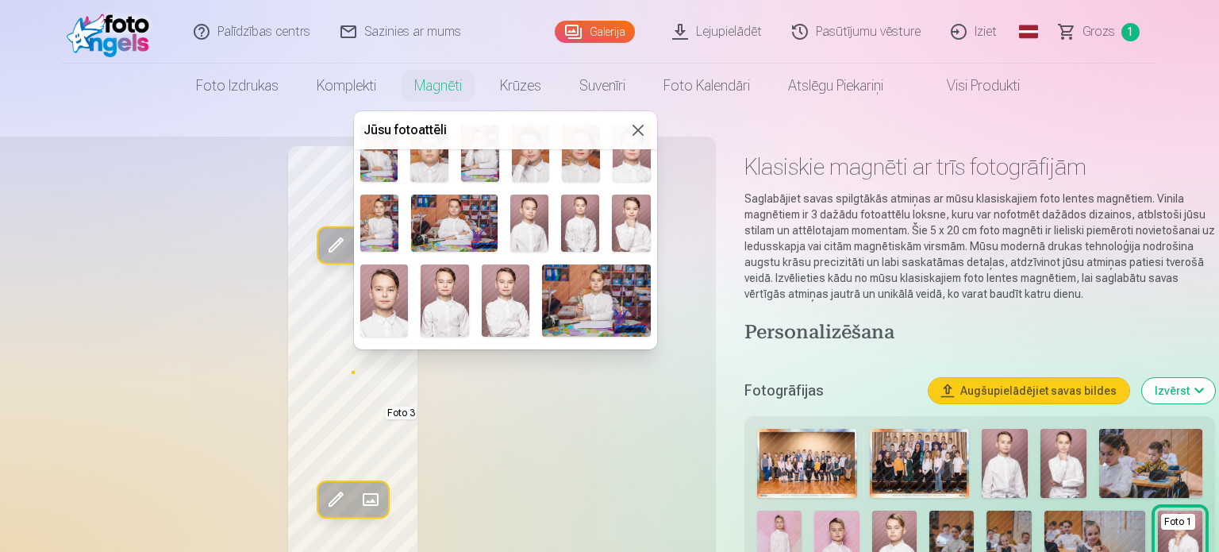
click at [603, 288] on img at bounding box center [596, 300] width 108 height 72
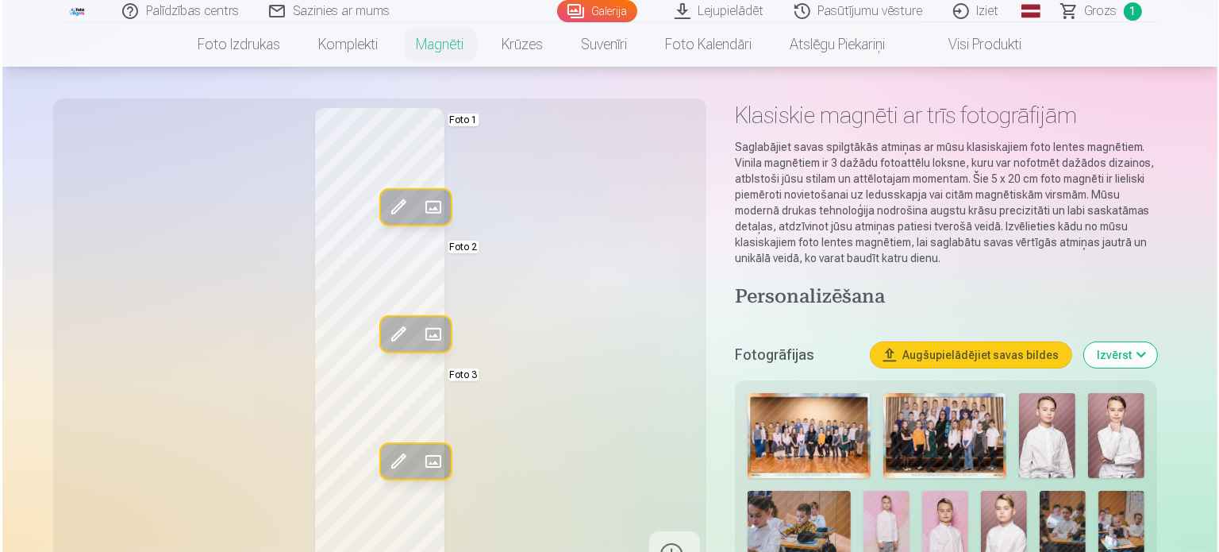
scroll to position [79, 0]
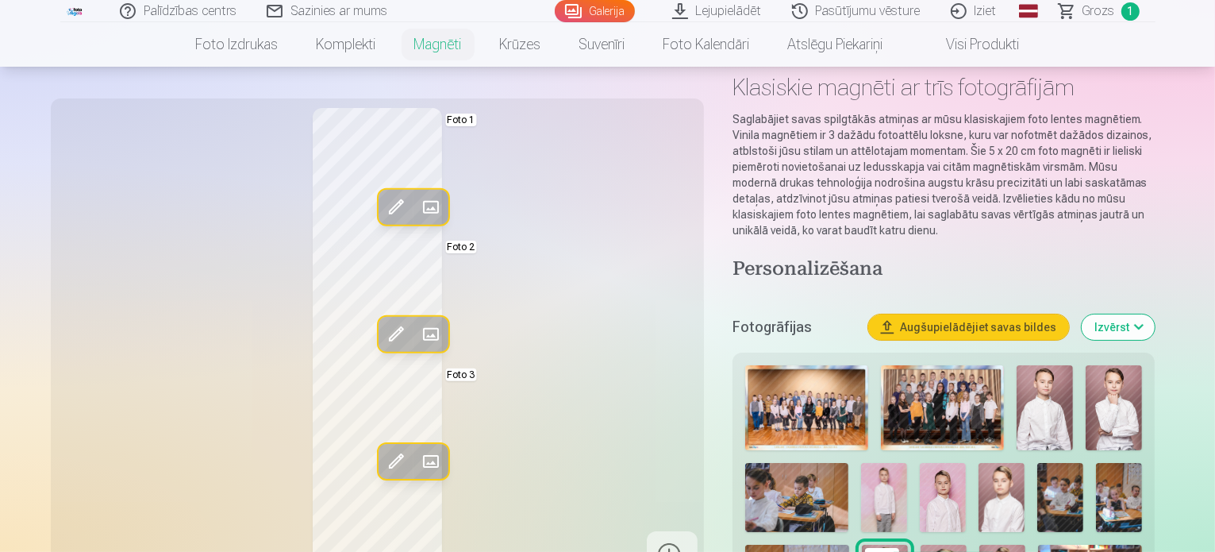
click at [418, 460] on span at bounding box center [430, 461] width 25 height 25
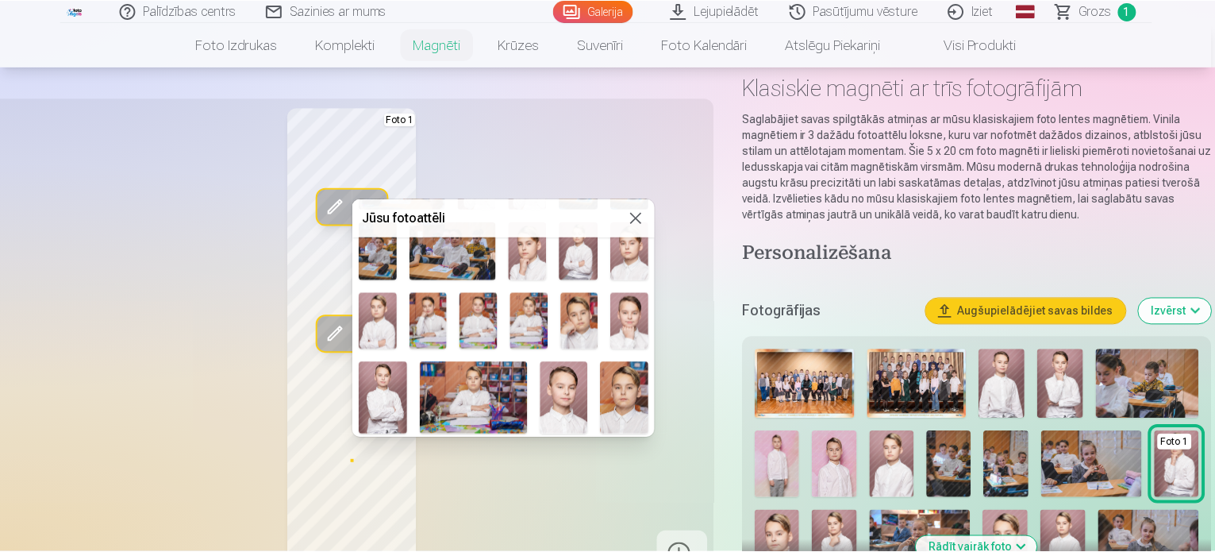
scroll to position [794, 0]
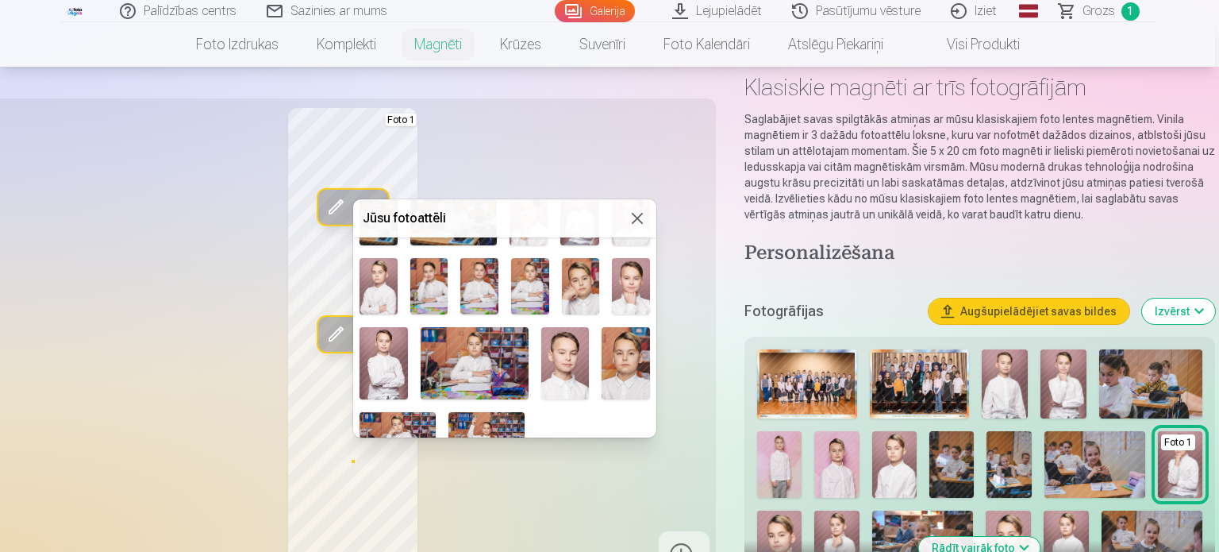
click at [406, 424] on img at bounding box center [398, 437] width 76 height 51
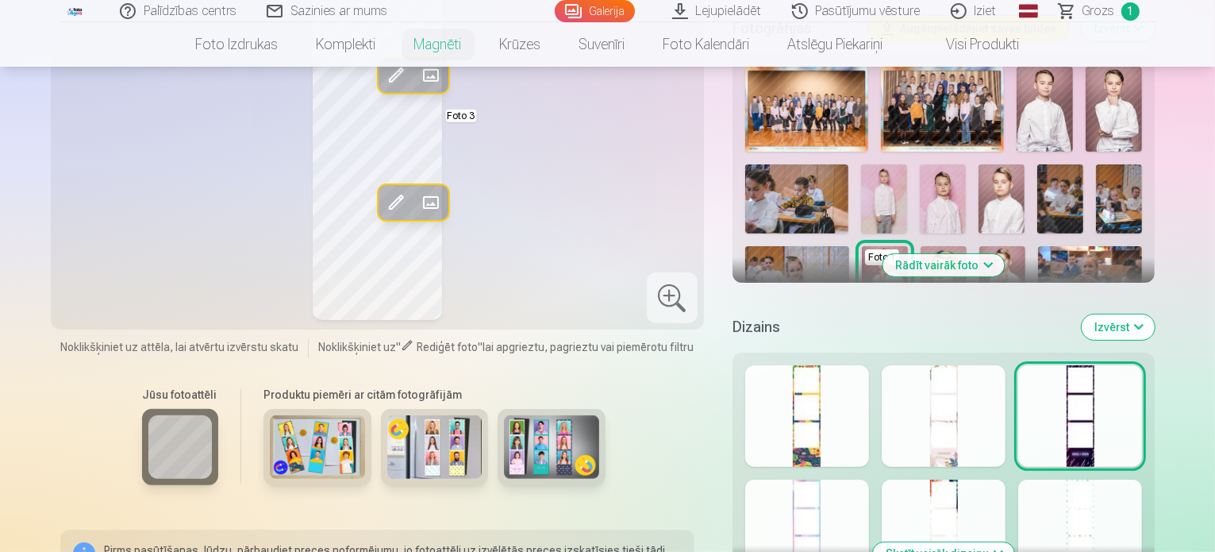
scroll to position [476, 0]
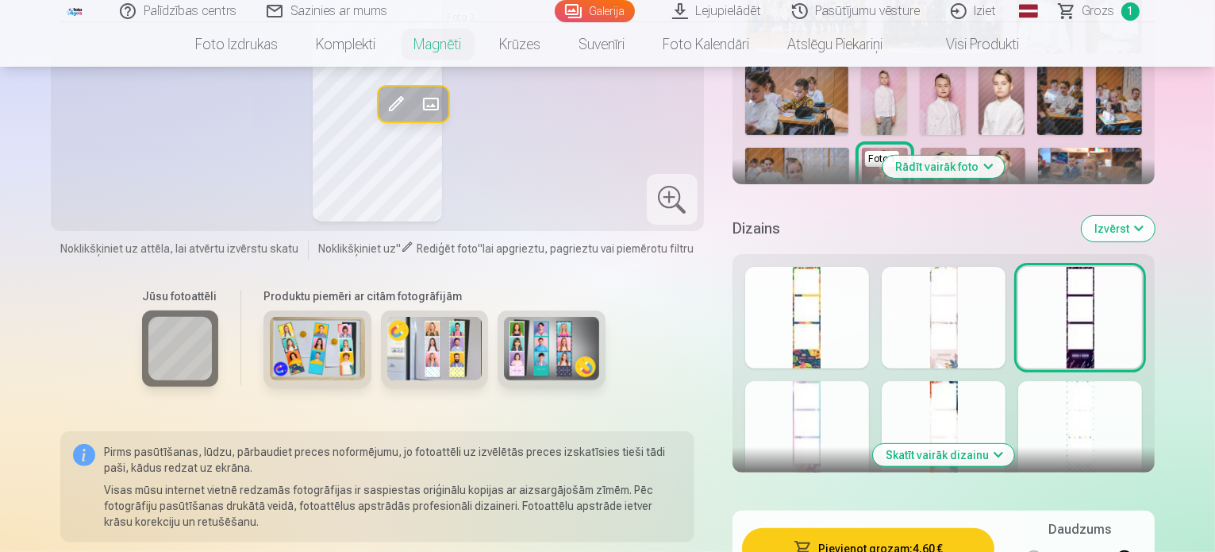
click at [1142, 397] on div at bounding box center [1081, 432] width 124 height 102
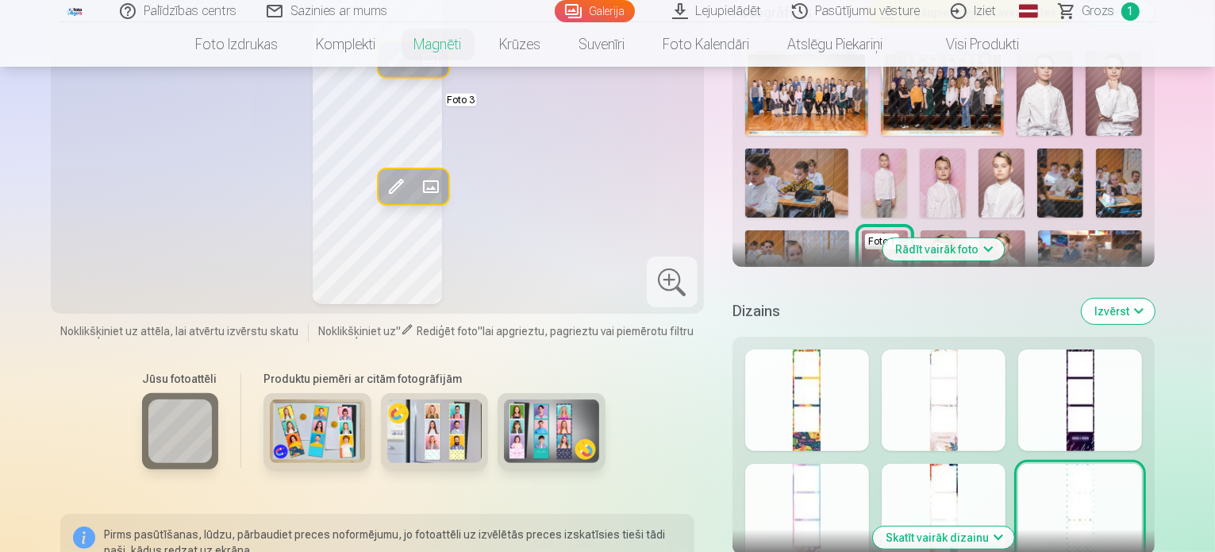
scroll to position [397, 0]
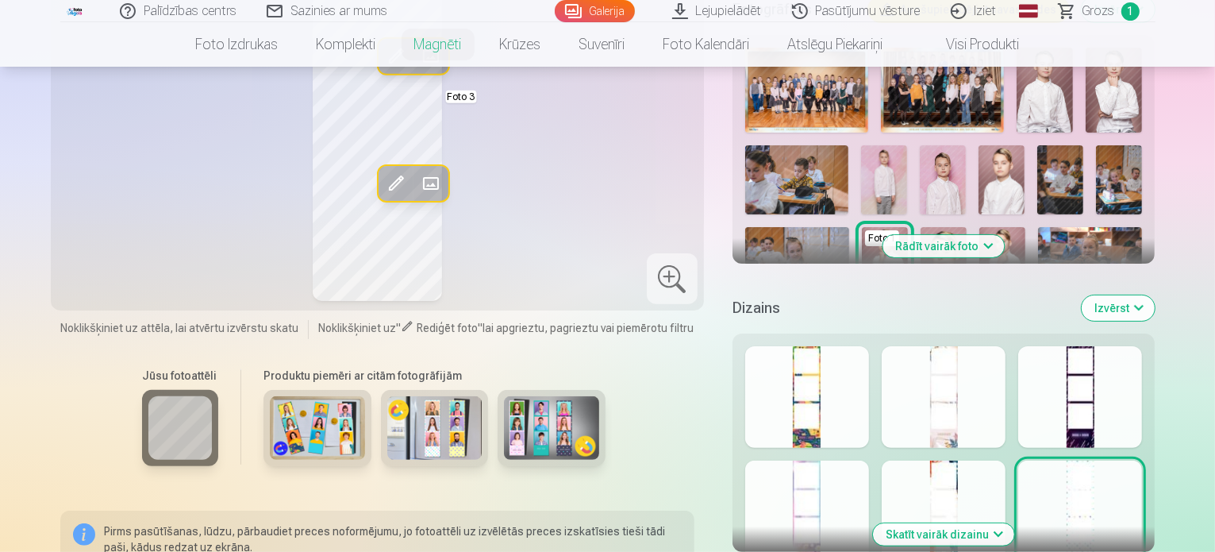
click at [1013, 523] on button "Skatīt vairāk dizainu" at bounding box center [943, 534] width 141 height 22
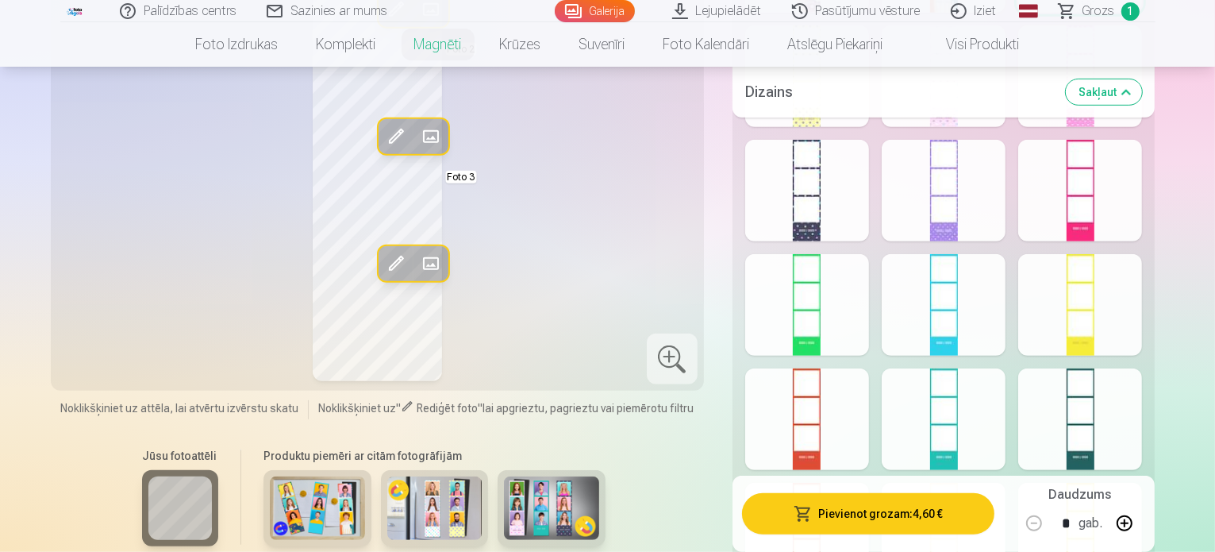
scroll to position [953, 0]
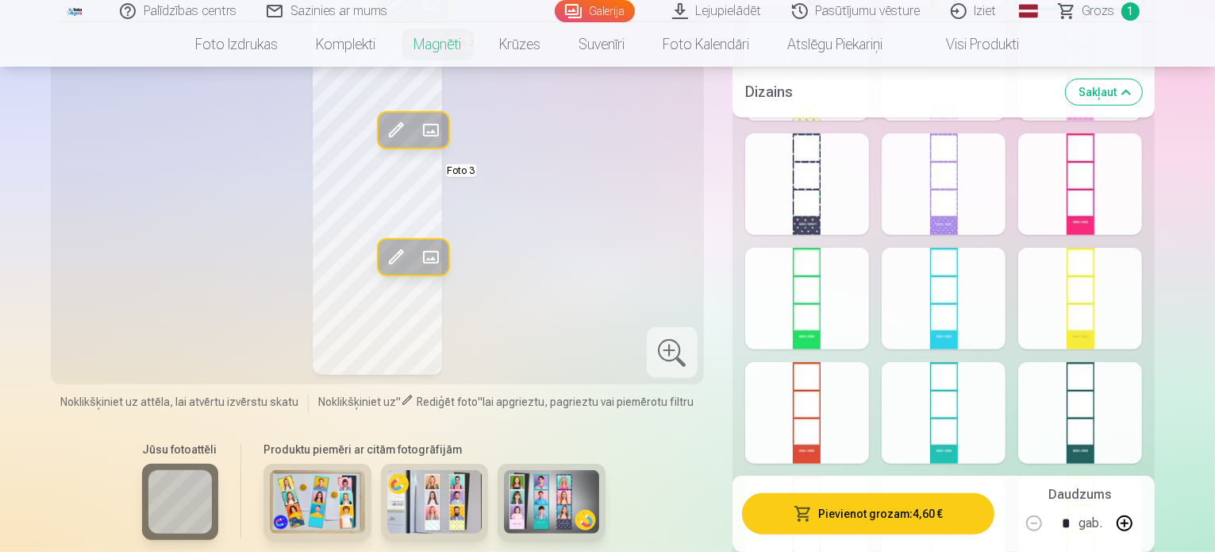
click at [1119, 414] on div at bounding box center [1081, 413] width 124 height 102
click at [826, 171] on div at bounding box center [807, 184] width 124 height 102
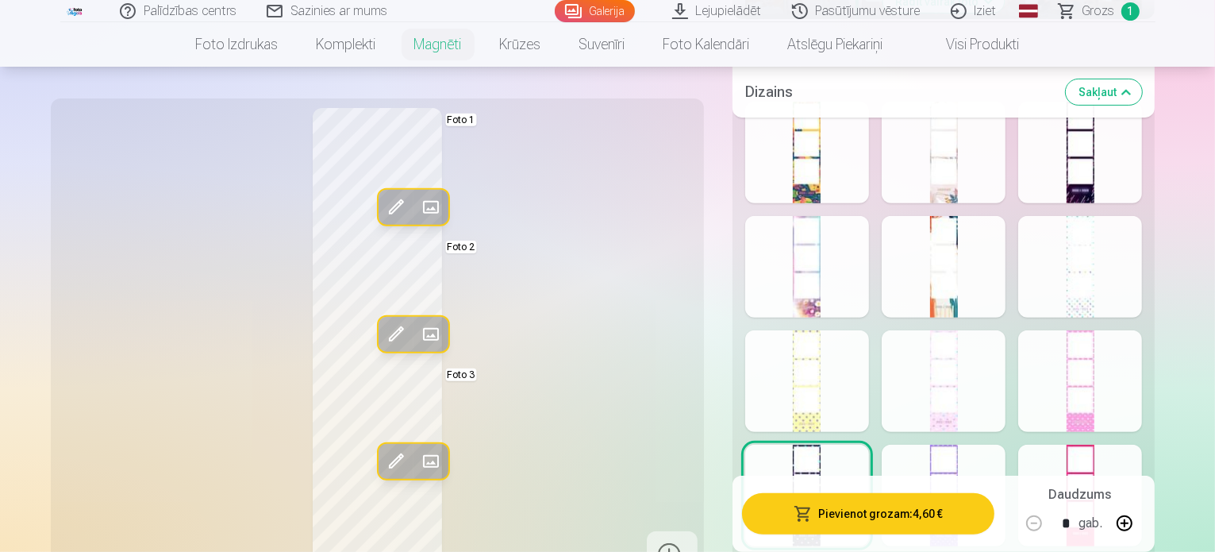
scroll to position [556, 0]
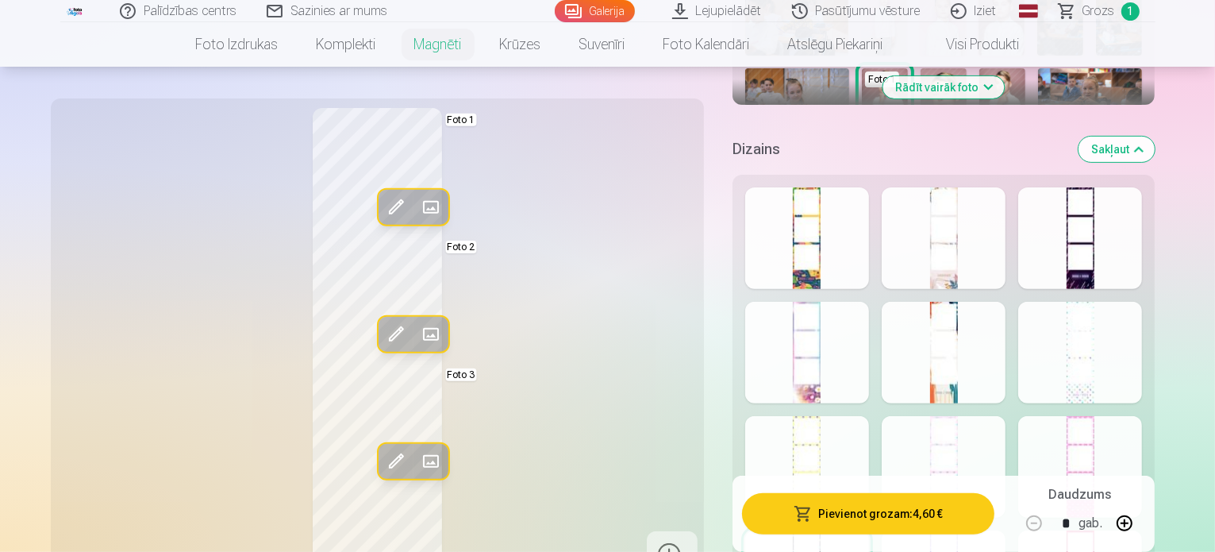
click at [1141, 217] on div at bounding box center [1081, 238] width 124 height 102
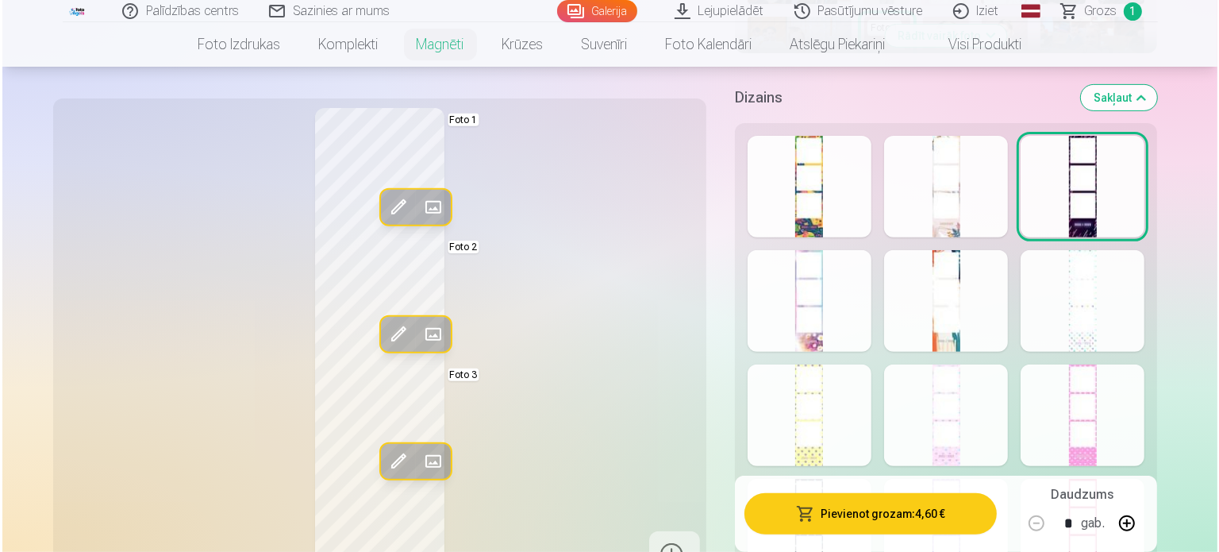
scroll to position [635, 0]
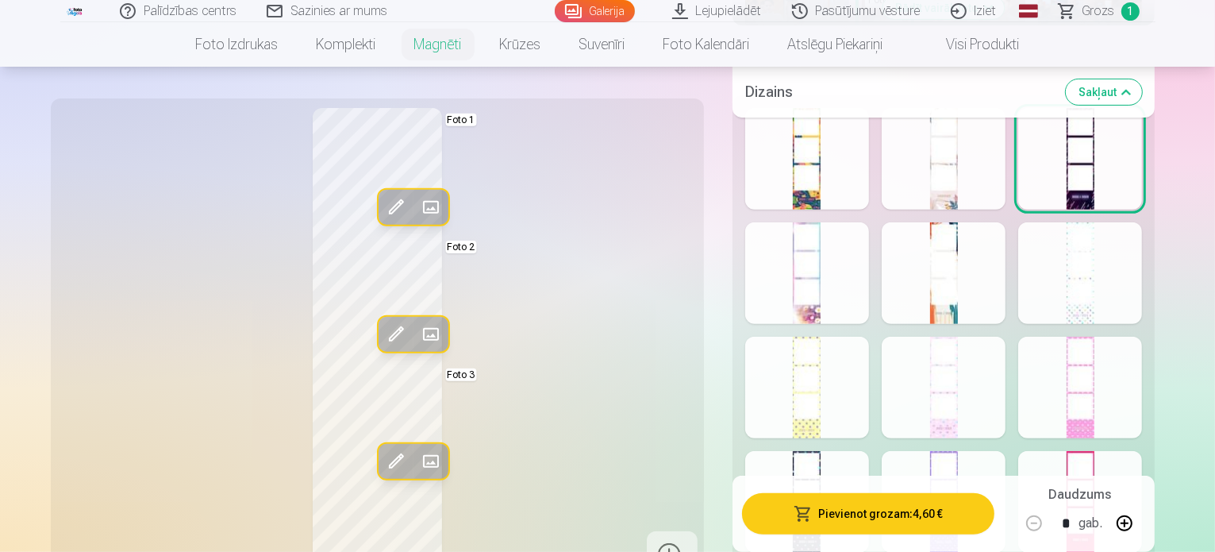
click at [938, 515] on button "Pievienot grozam : 4,60 €" at bounding box center [868, 513] width 253 height 41
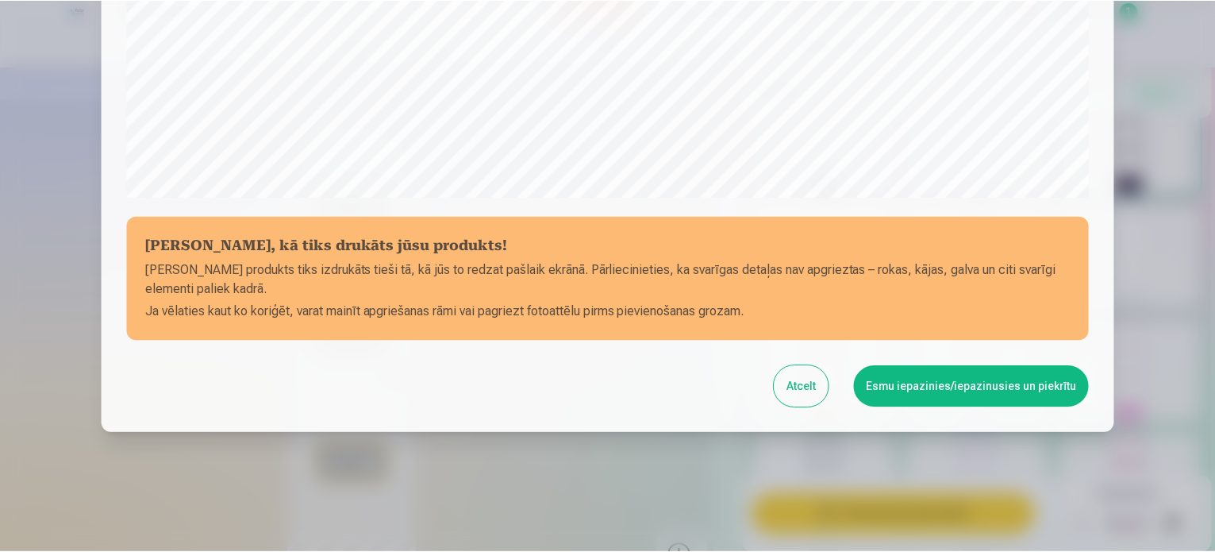
scroll to position [591, 0]
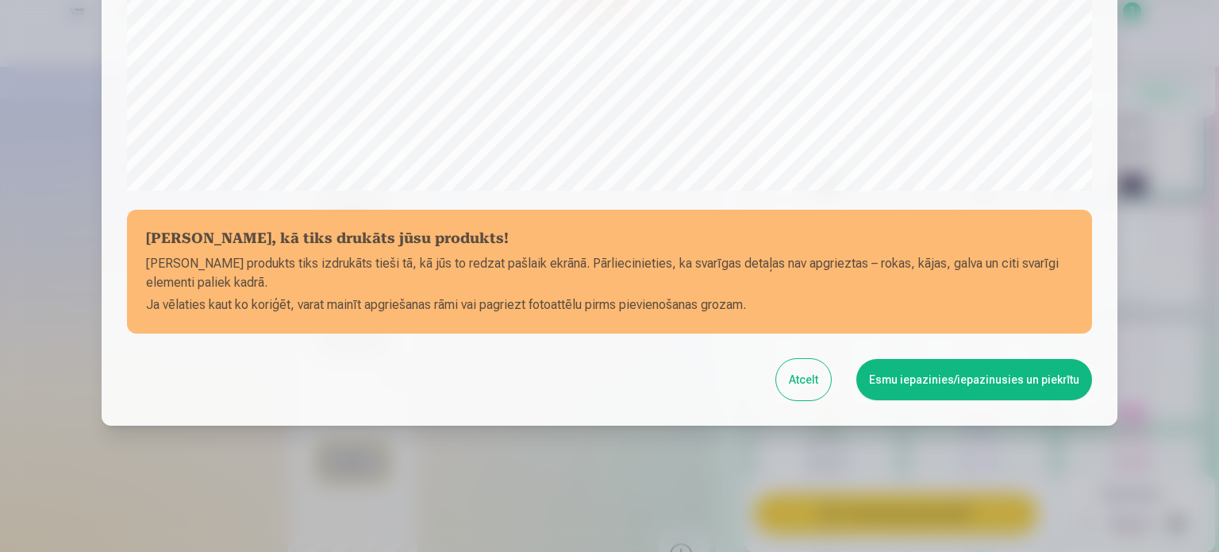
click at [994, 382] on button "Esmu iepazinies/iepazinusies un piekrītu" at bounding box center [975, 379] width 236 height 41
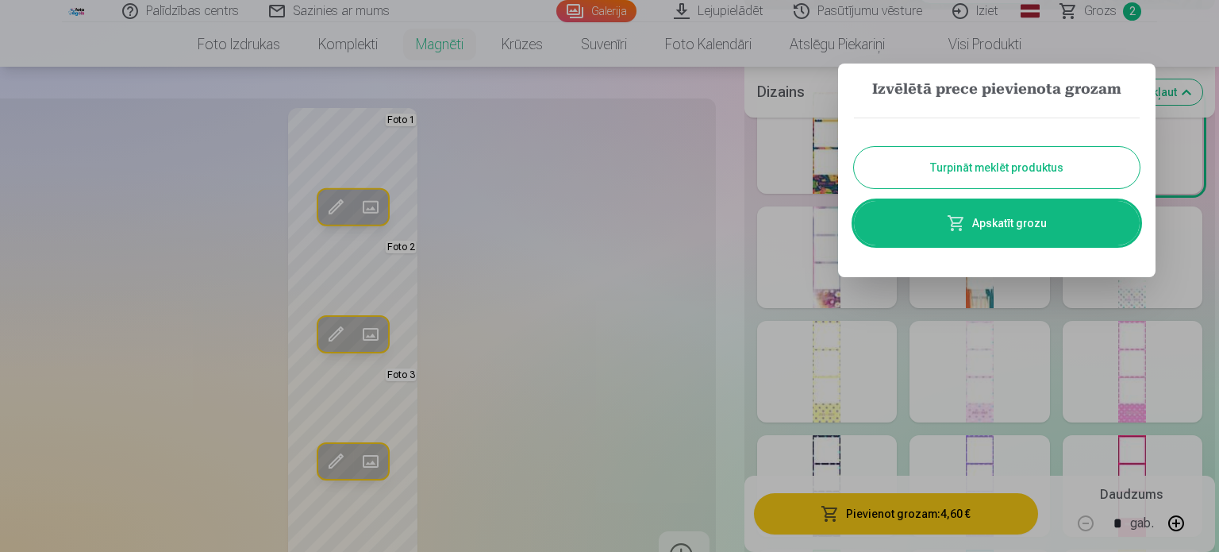
click at [1057, 172] on button "Turpināt meklēt produktus" at bounding box center [997, 167] width 286 height 41
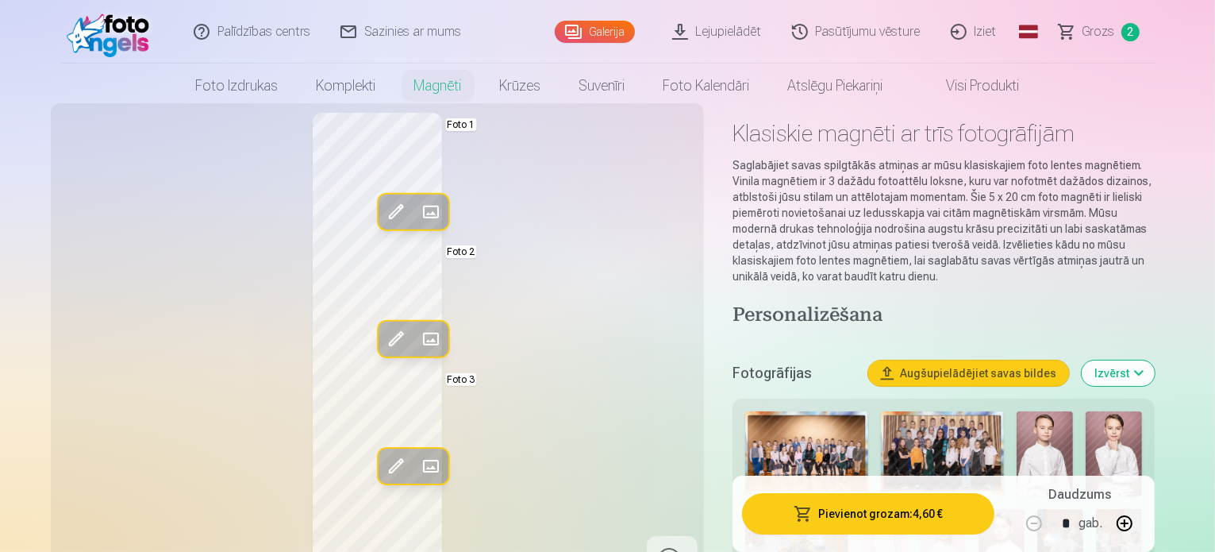
scroll to position [0, 0]
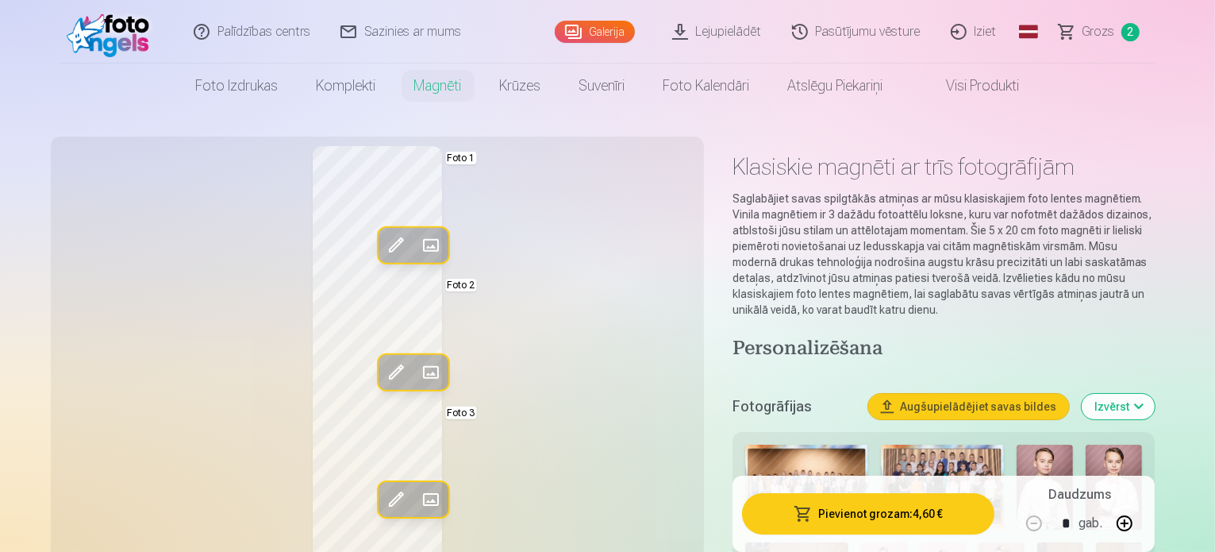
click at [1116, 34] on link "Grozs 2" at bounding box center [1100, 32] width 111 height 64
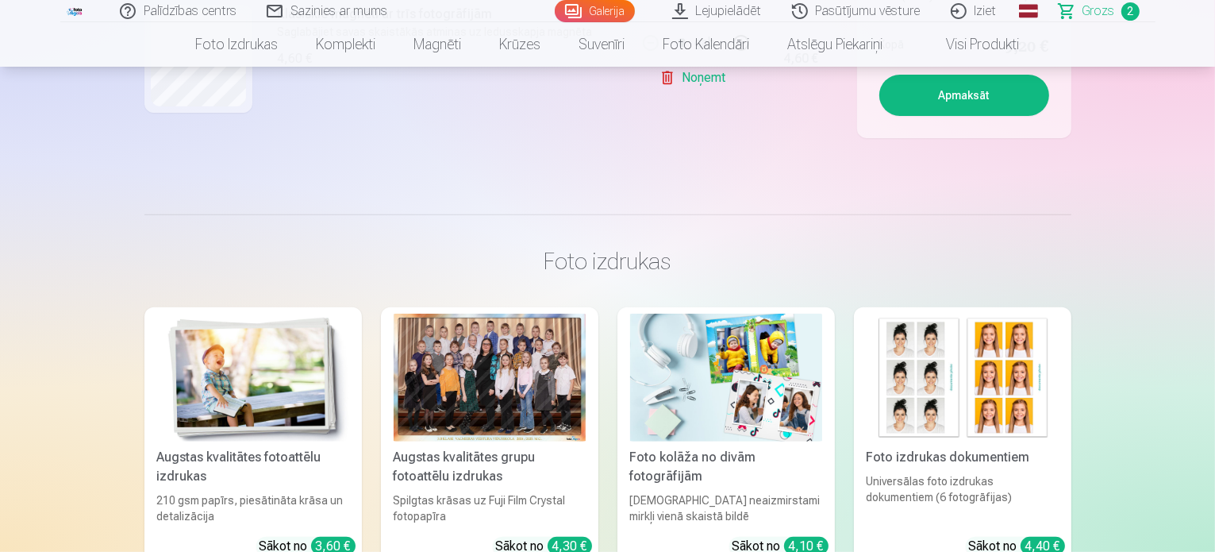
scroll to position [238, 0]
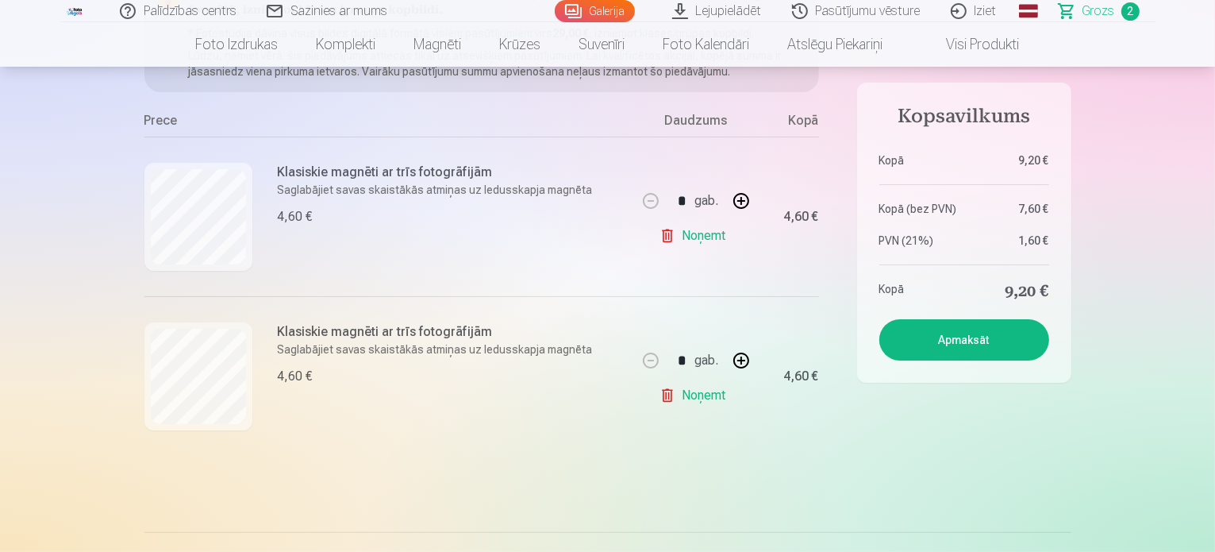
click at [984, 337] on button "Apmaksāt" at bounding box center [965, 339] width 170 height 41
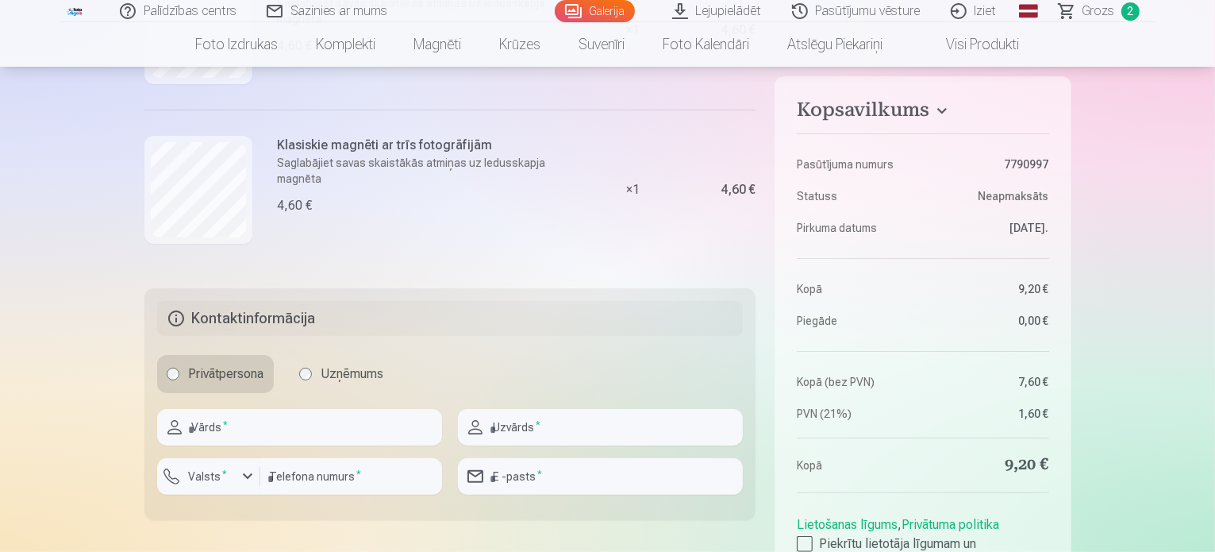
scroll to position [318, 0]
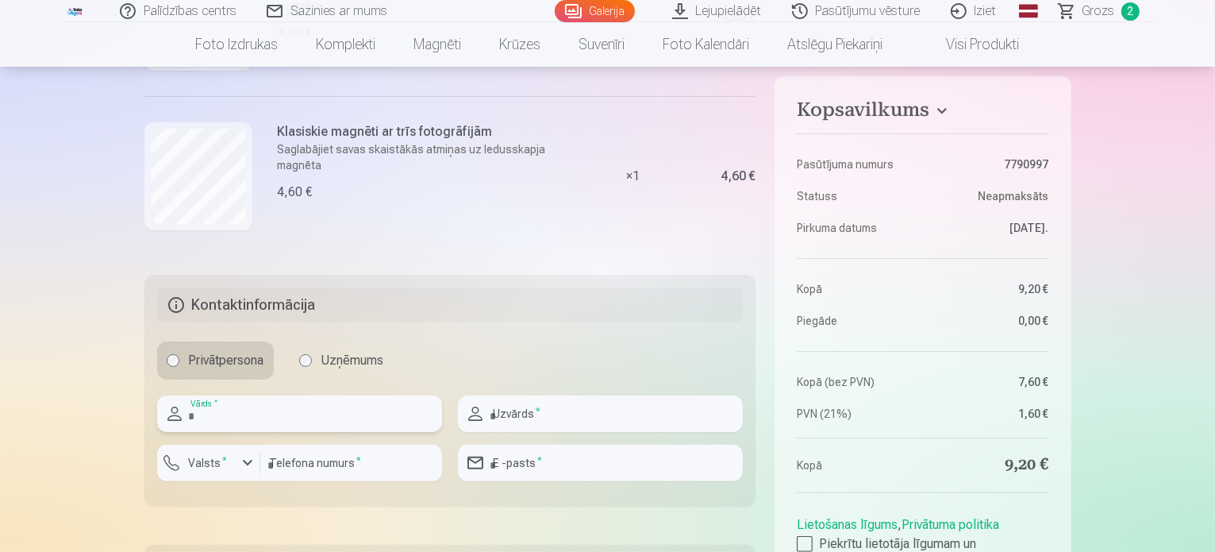
click at [337, 410] on input "text" at bounding box center [299, 413] width 285 height 37
type input "****"
type input "*******"
type input "********"
type input "**********"
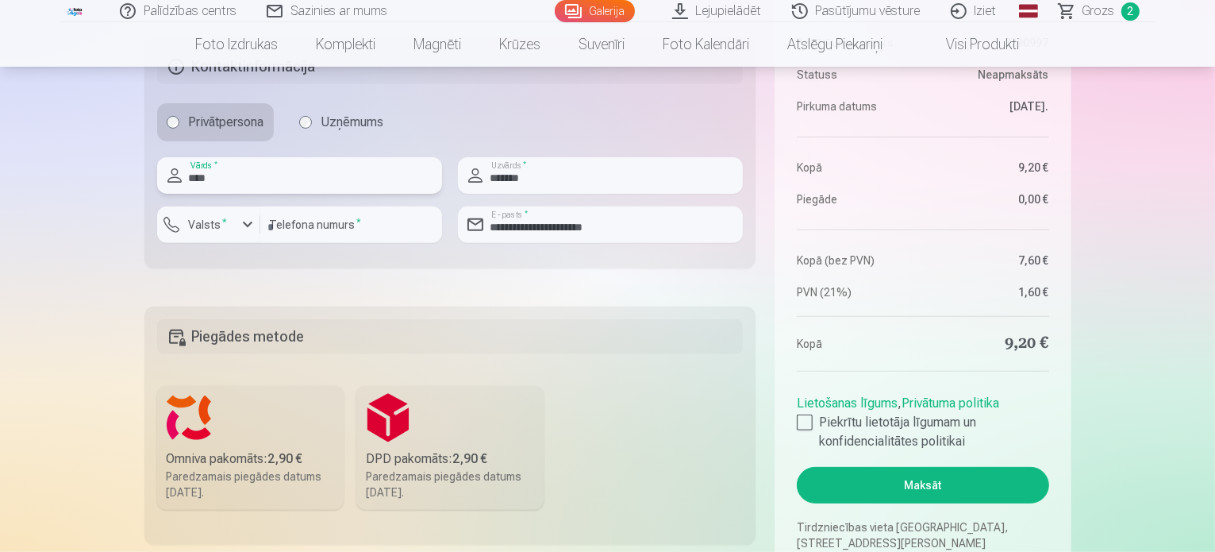
scroll to position [635, 0]
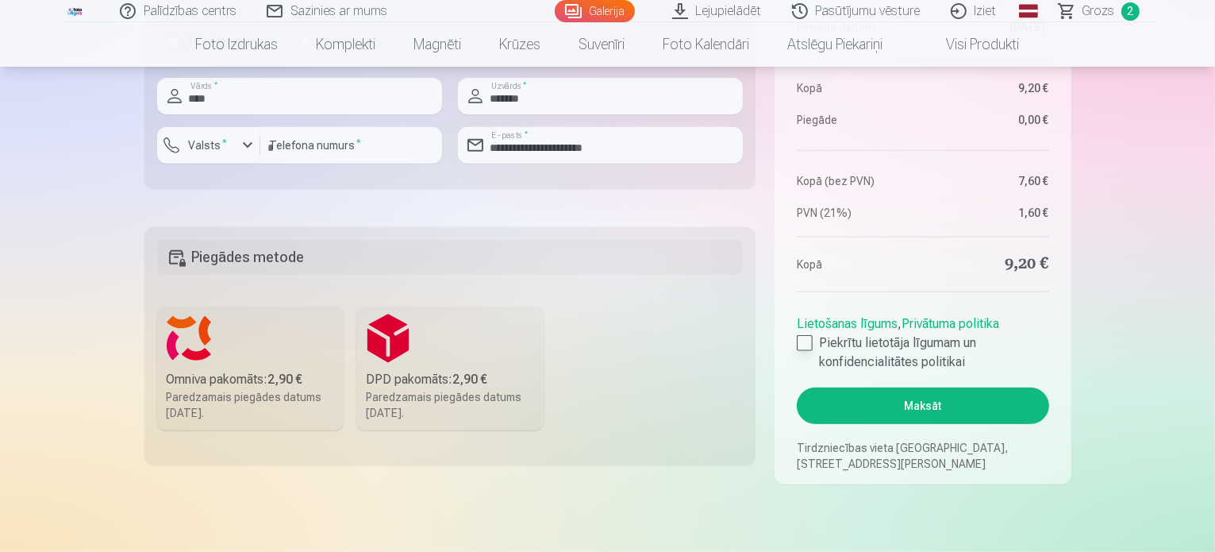
click at [814, 341] on label "Piekrītu lietotāja līgumam un konfidencialitātes politikai" at bounding box center [923, 352] width 252 height 38
click at [279, 349] on label "Omniva pakomāts : 2,90 € Paredzamais piegādes datums 30.08.2025." at bounding box center [250, 368] width 187 height 124
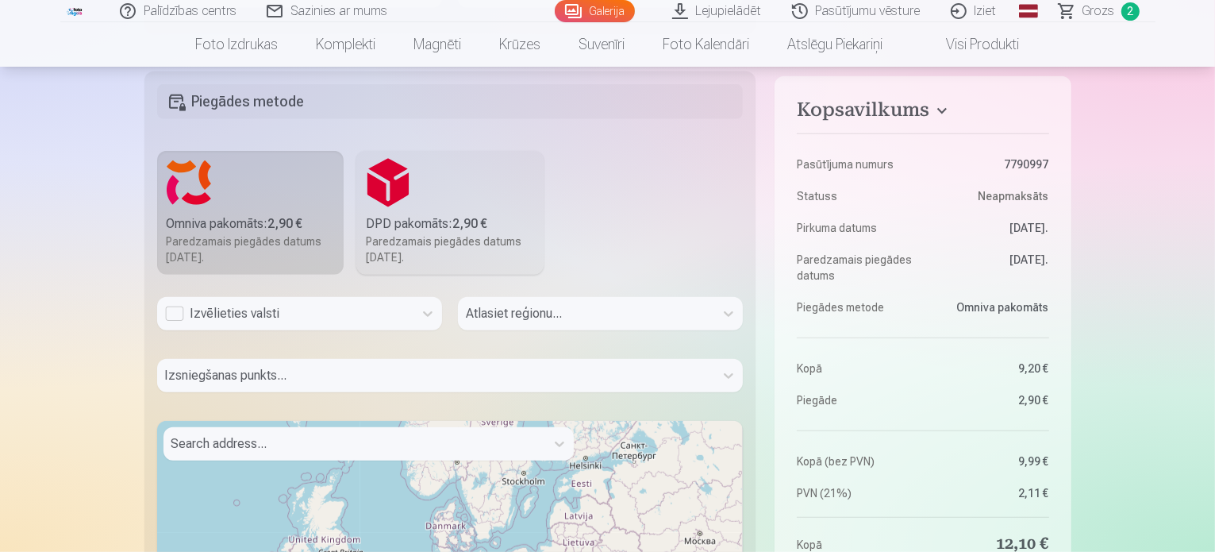
scroll to position [794, 0]
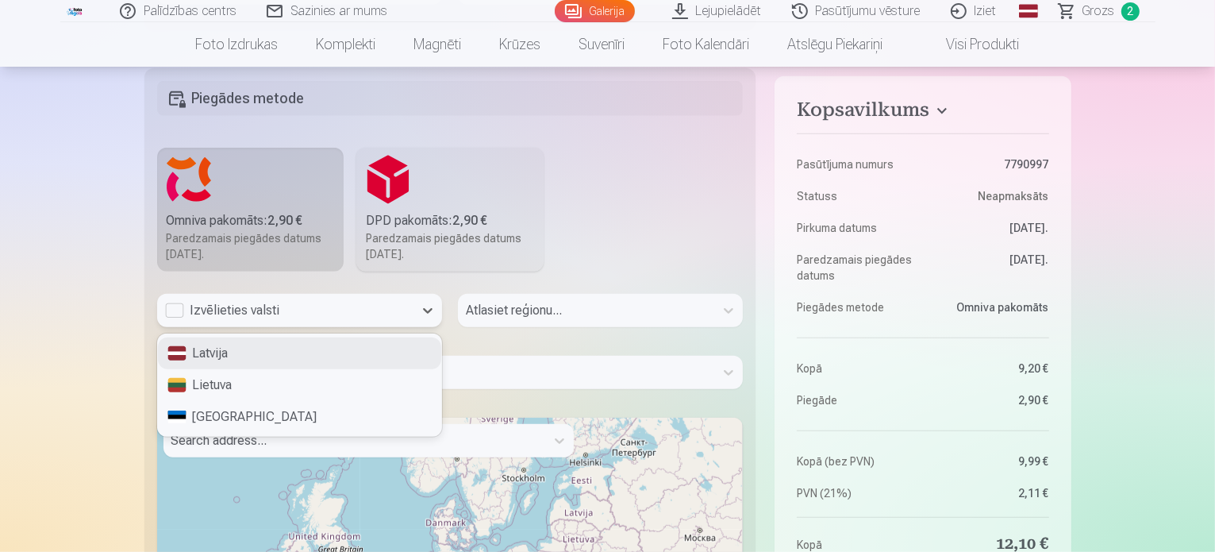
click at [171, 307] on div "Izvēlieties valsti" at bounding box center [285, 310] width 241 height 19
click at [242, 358] on div "Latvija" at bounding box center [299, 353] width 283 height 32
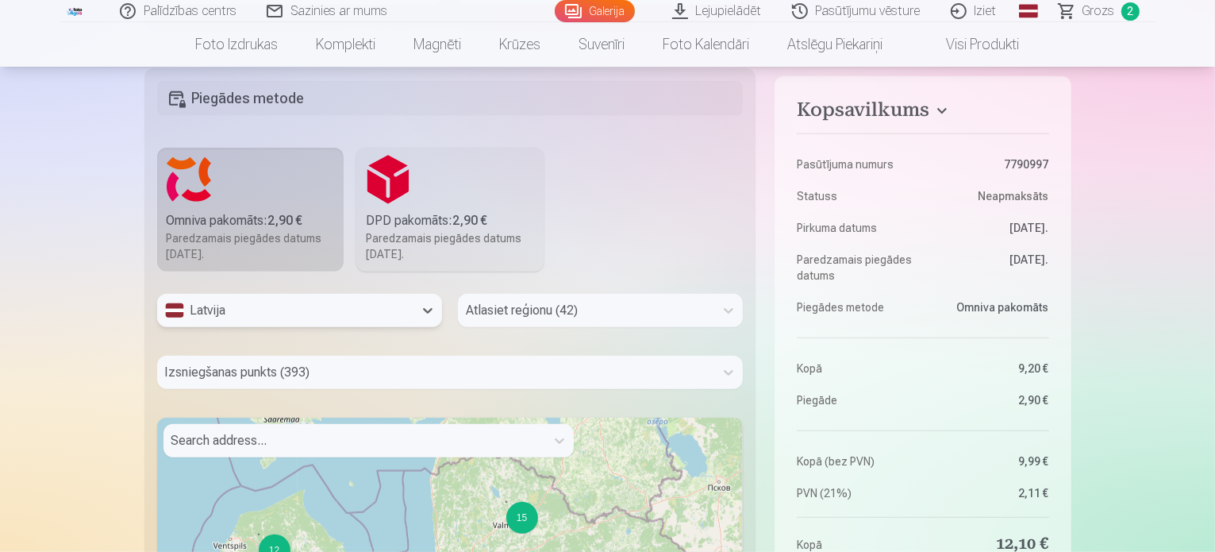
click at [559, 314] on div "Atlasiet reģionu (42)" at bounding box center [600, 310] width 285 height 33
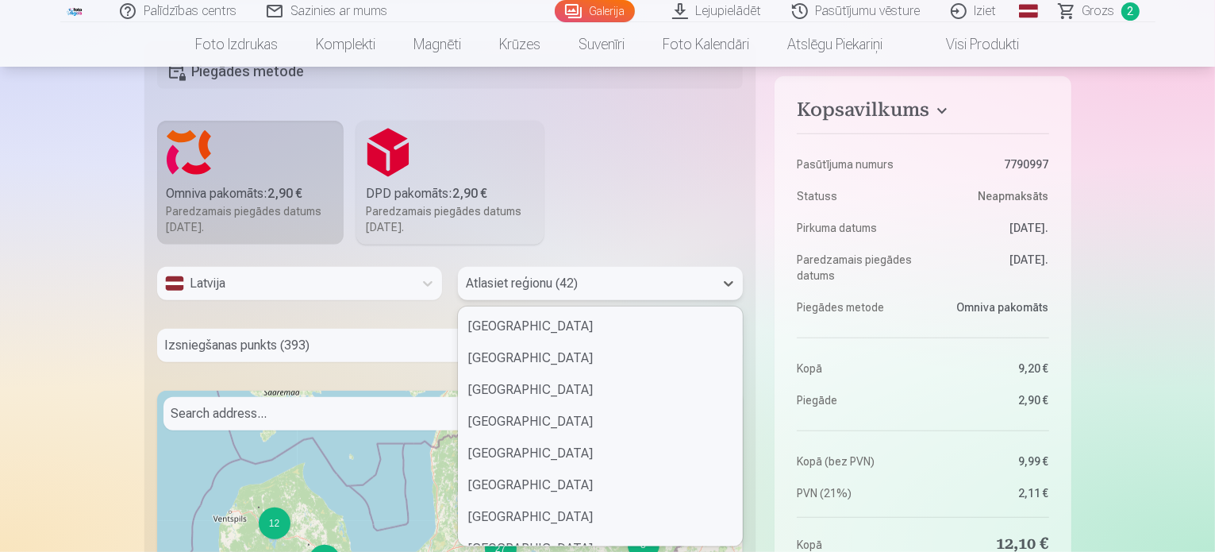
scroll to position [873, 0]
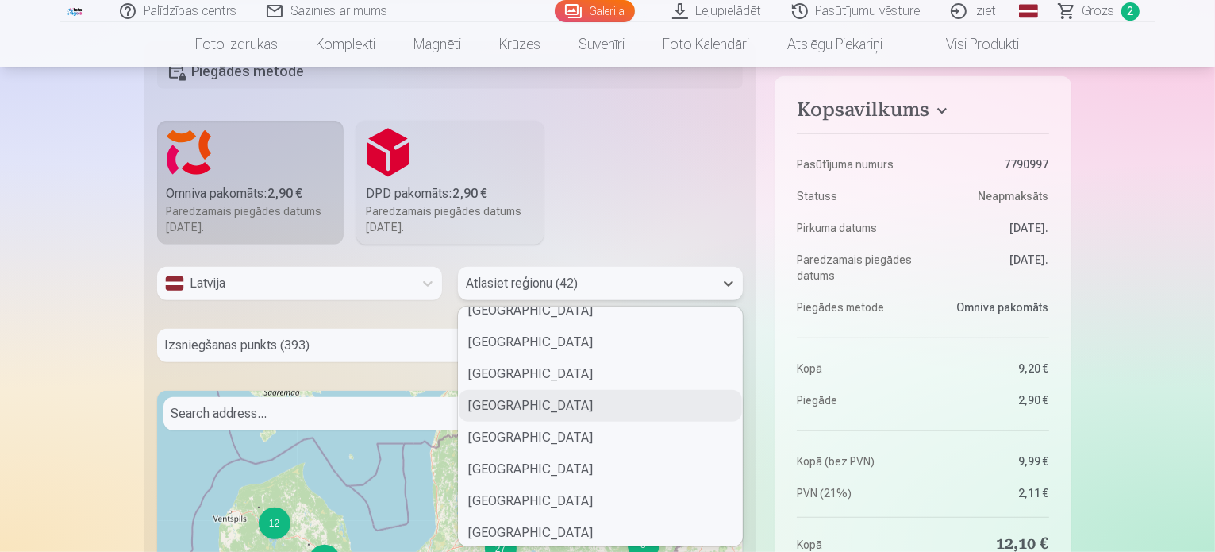
click at [603, 412] on div "Valmieras novads" at bounding box center [600, 406] width 283 height 32
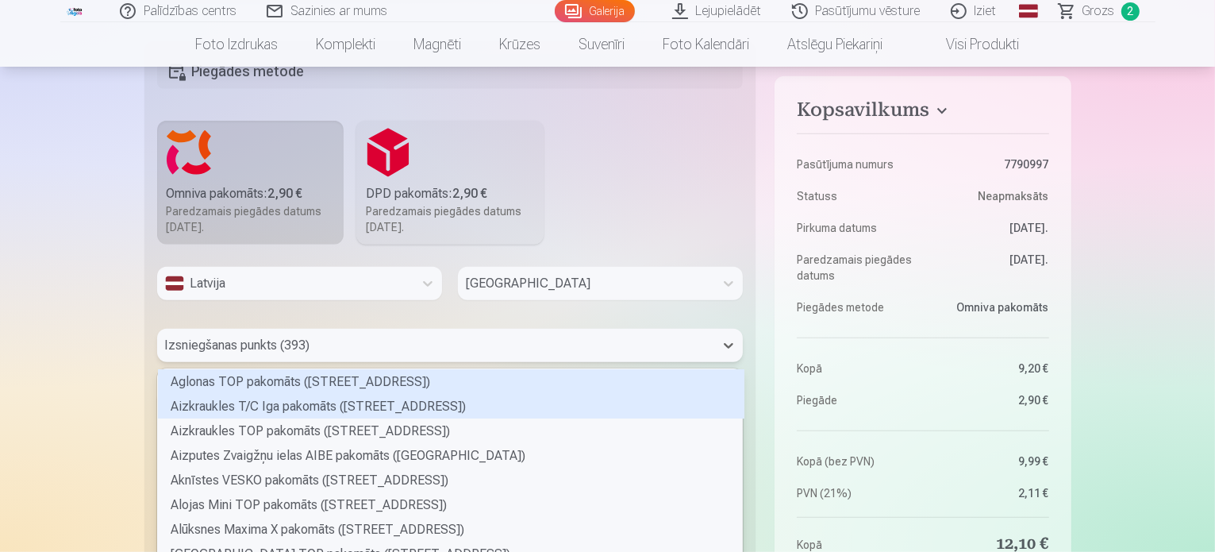
click at [394, 345] on div "393 results available. Use Up and Down to choose options, press Enter to select…" at bounding box center [450, 345] width 587 height 33
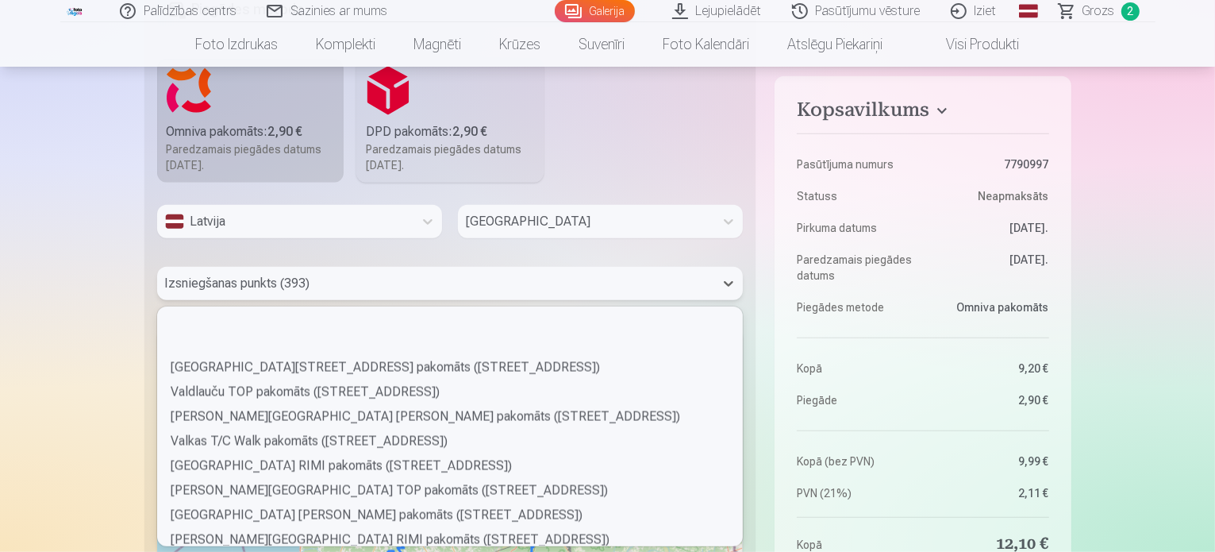
scroll to position [8812, 0]
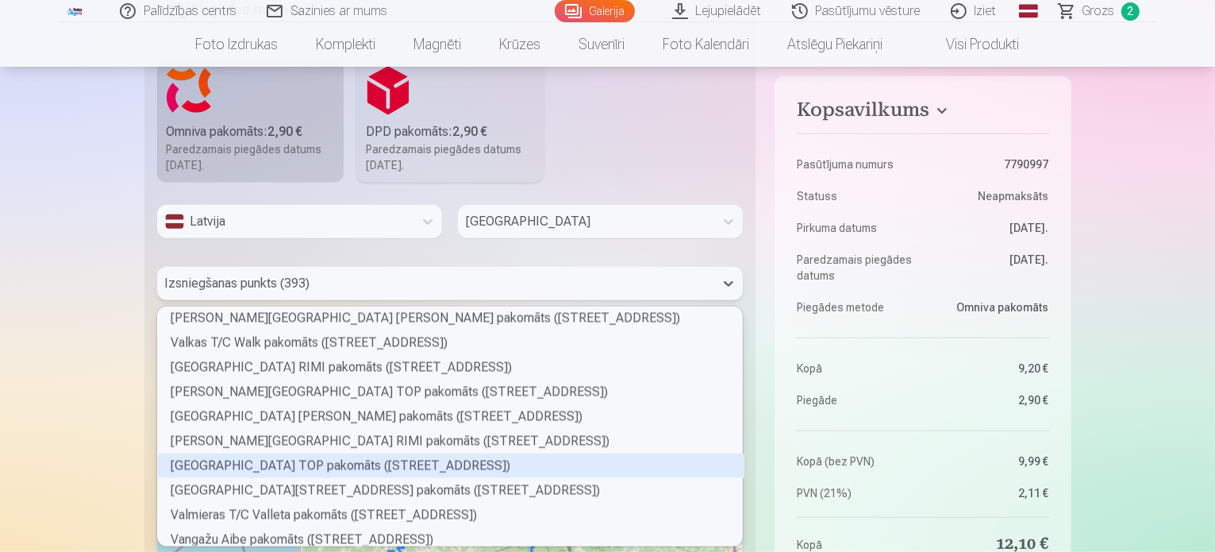
click at [429, 459] on div "Valmieras Rīgas ielas TOP pakomāts (Rīgas iela 64)" at bounding box center [451, 465] width 587 height 25
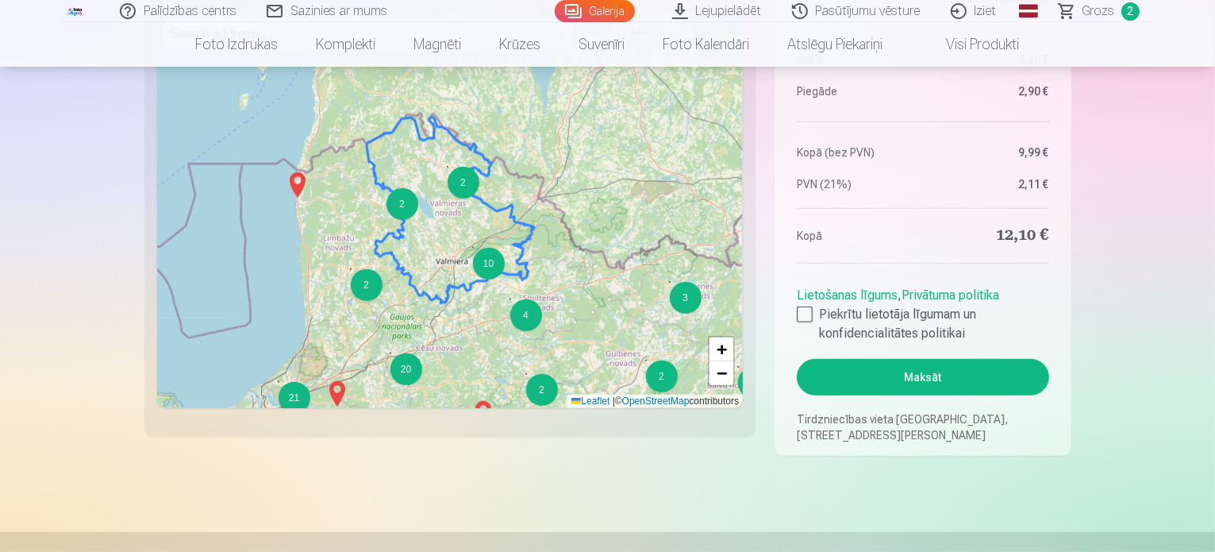
scroll to position [1121, 0]
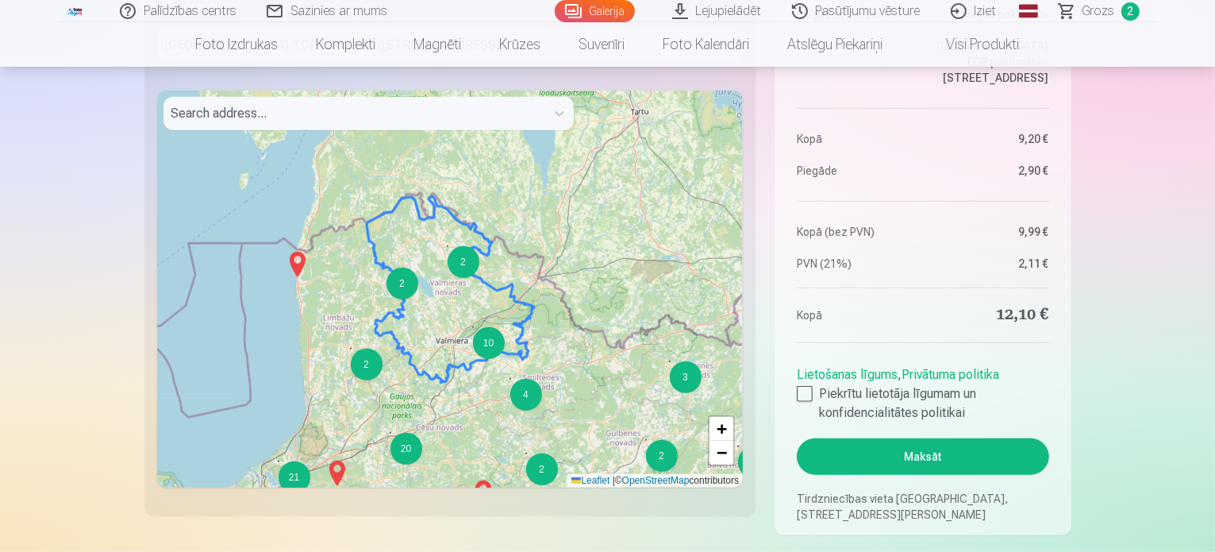
click at [938, 458] on button "Maksāt" at bounding box center [923, 456] width 252 height 37
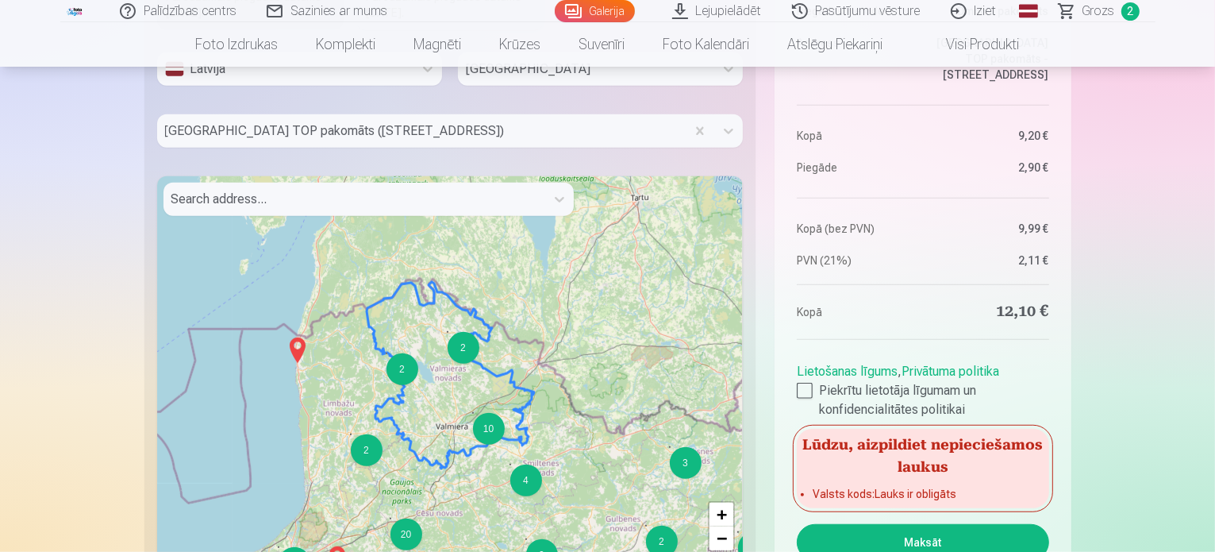
scroll to position [1042, 0]
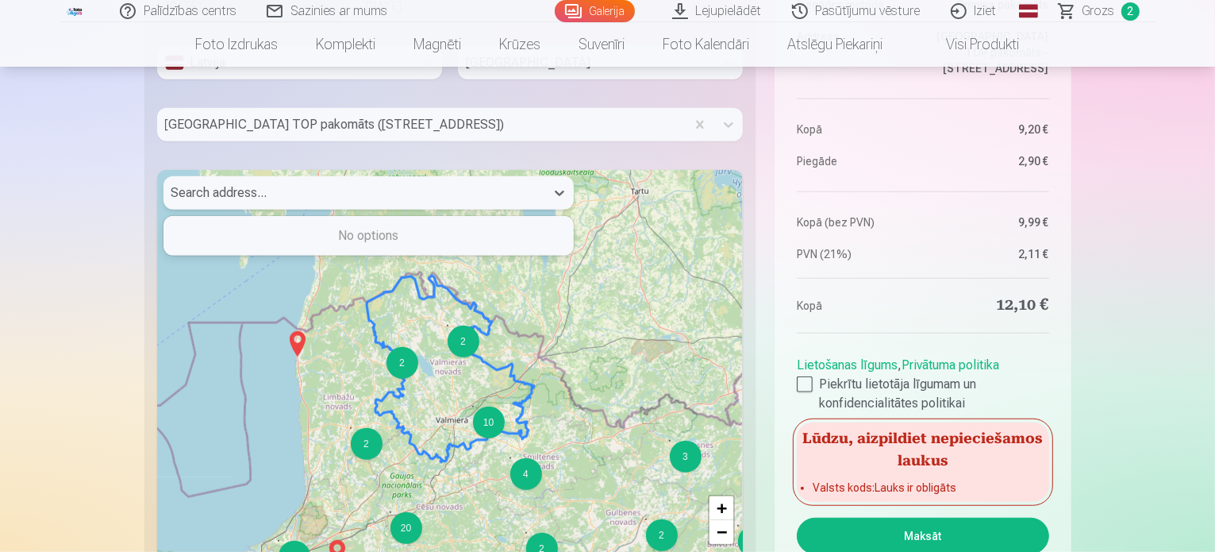
click at [411, 191] on div at bounding box center [354, 193] width 366 height 22
type input "**********"
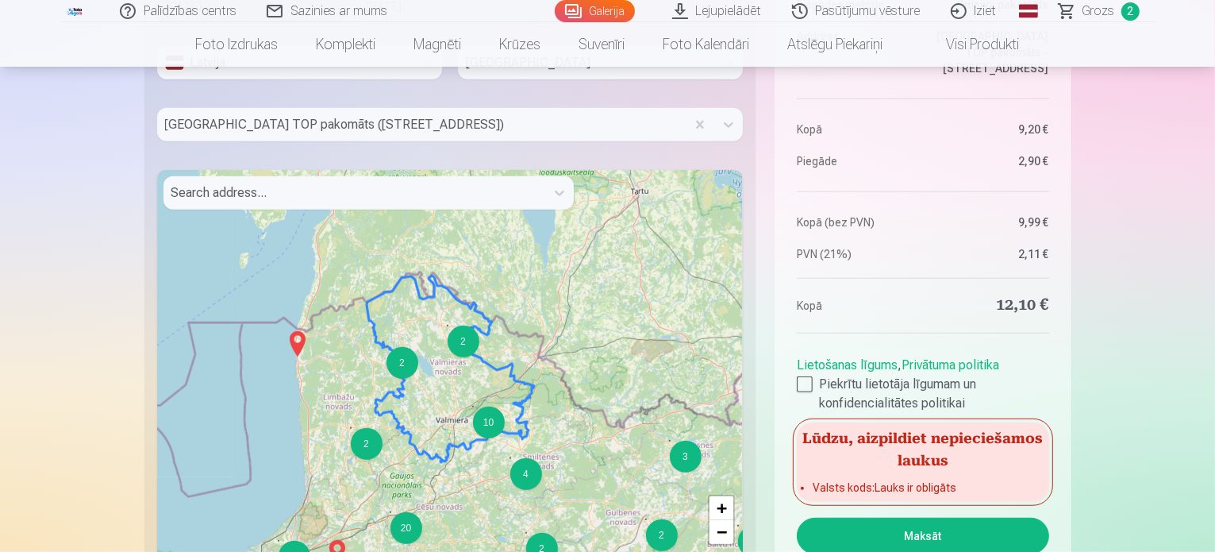
click at [455, 430] on div "10 2 2 8 7 2 2 3 15 6 6 2 4 11 7 2 2 5 2 3 3 4 2 20 17 3 8 21 56 126 8 8 + − Le…" at bounding box center [450, 368] width 587 height 397
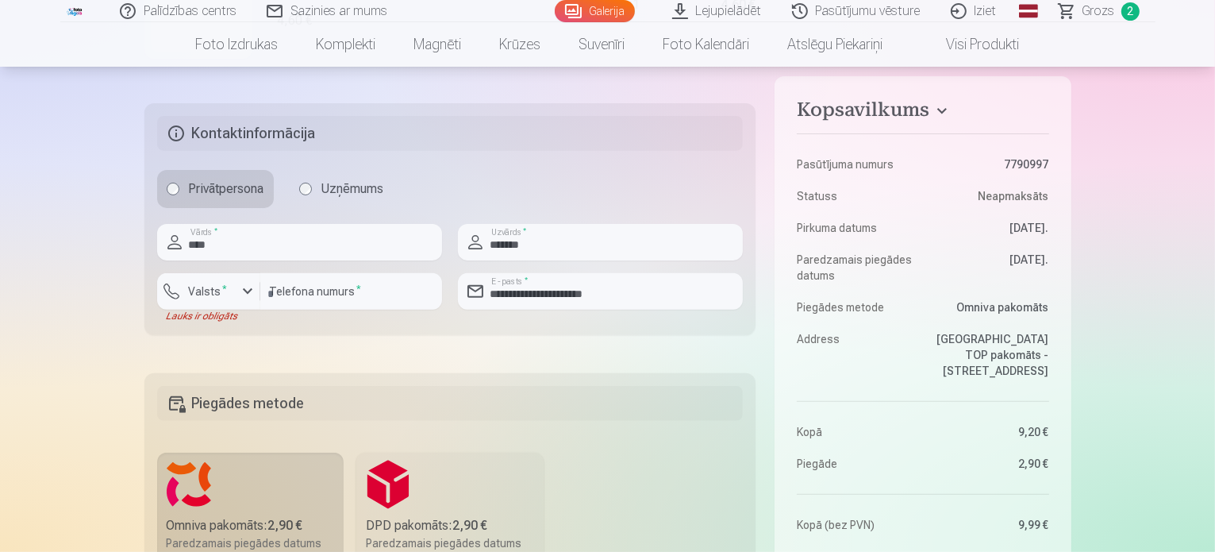
scroll to position [486, 0]
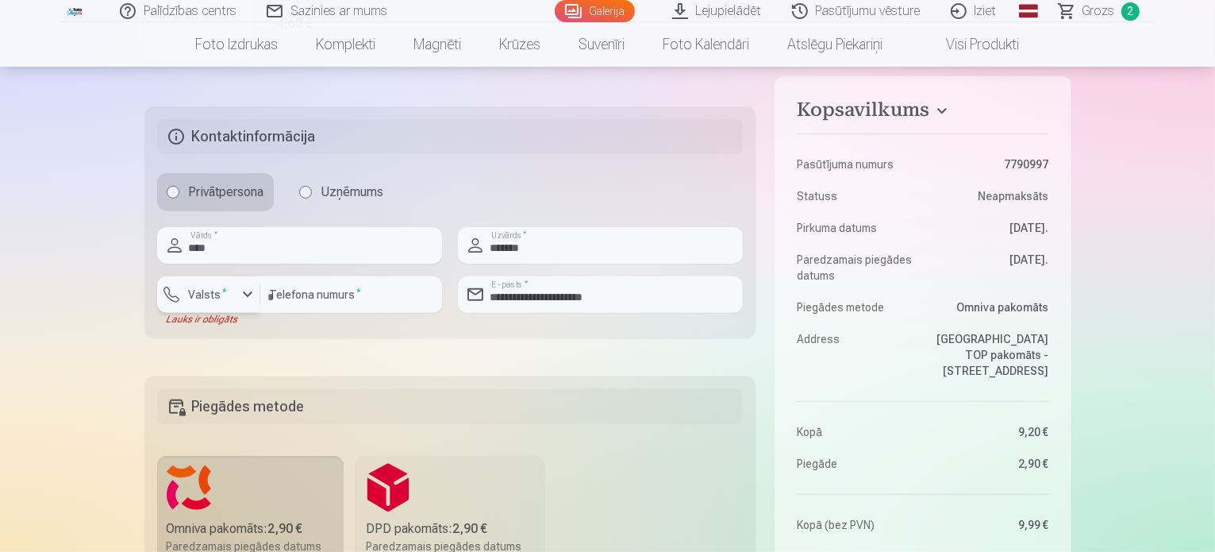
click at [240, 298] on div "button" at bounding box center [247, 294] width 19 height 19
click at [245, 344] on li "+371 Latvija" at bounding box center [223, 332] width 113 height 32
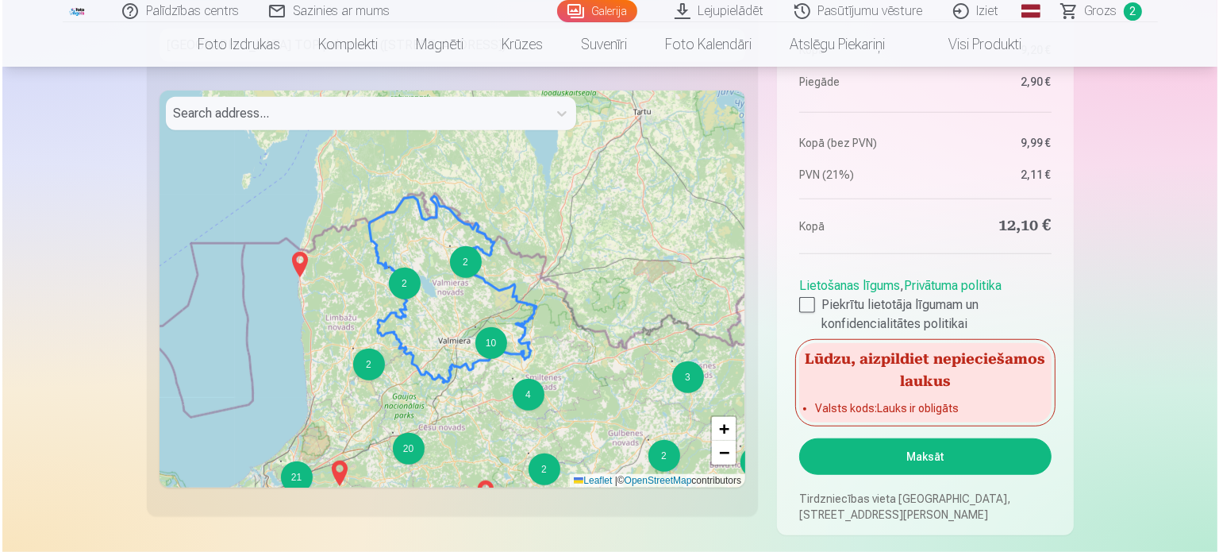
scroll to position [1359, 0]
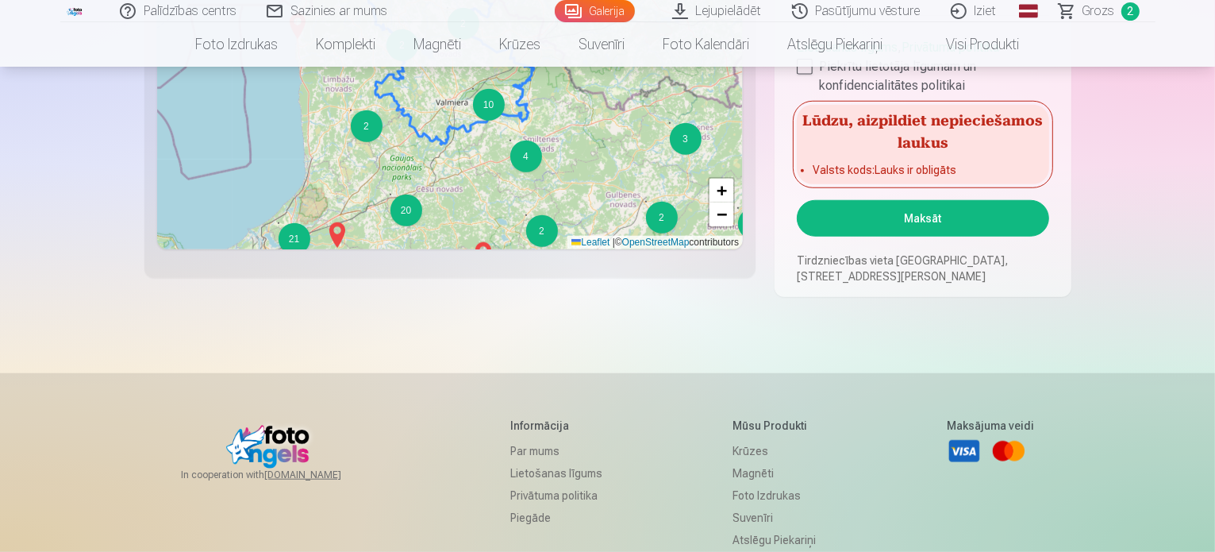
click at [961, 219] on button "Maksāt" at bounding box center [923, 218] width 252 height 37
